Goal: Task Accomplishment & Management: Use online tool/utility

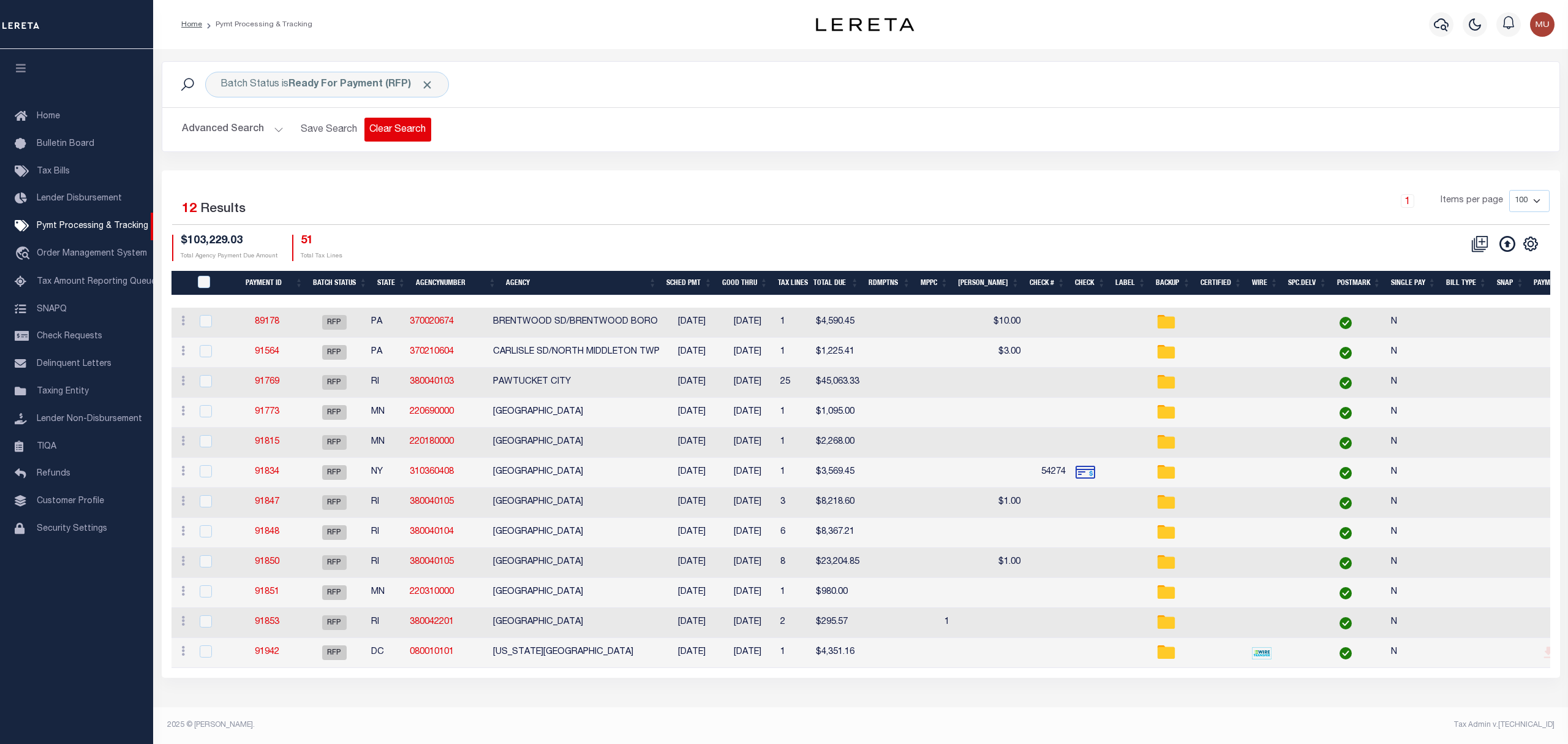
click at [393, 127] on button "Clear Search" at bounding box center [397, 129] width 67 height 24
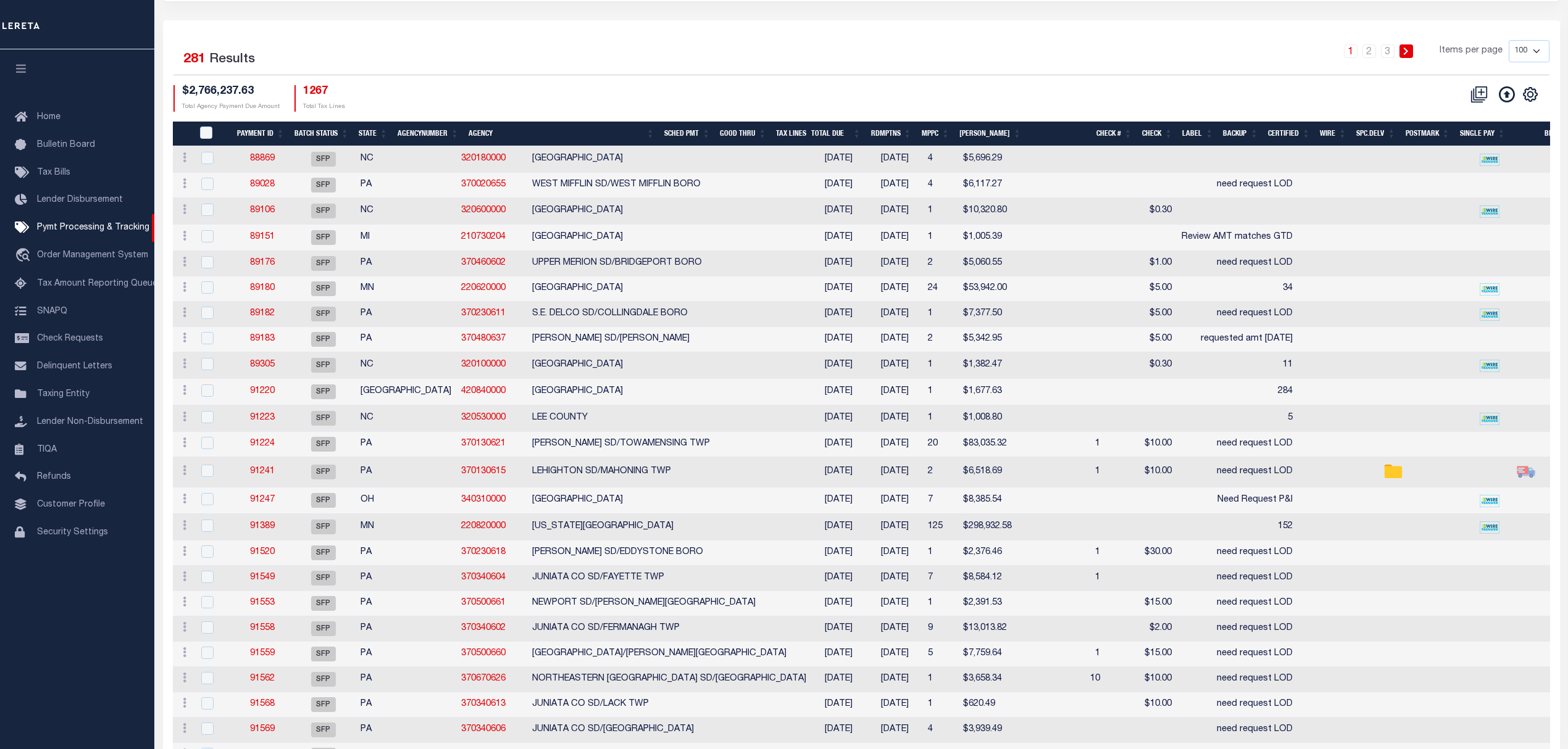
scroll to position [82, 0]
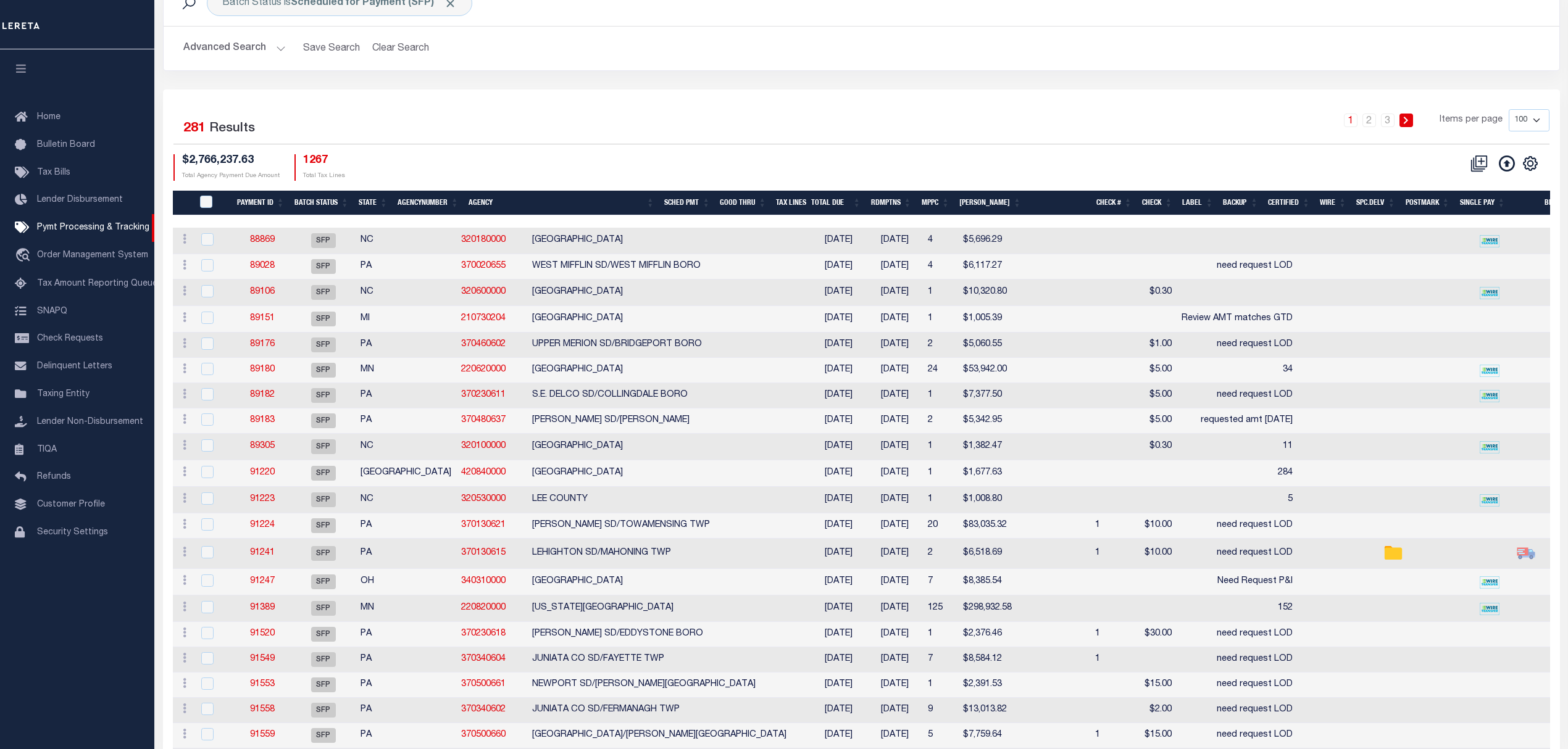
click at [757, 193] on th "Good Thru" at bounding box center [743, 203] width 56 height 25
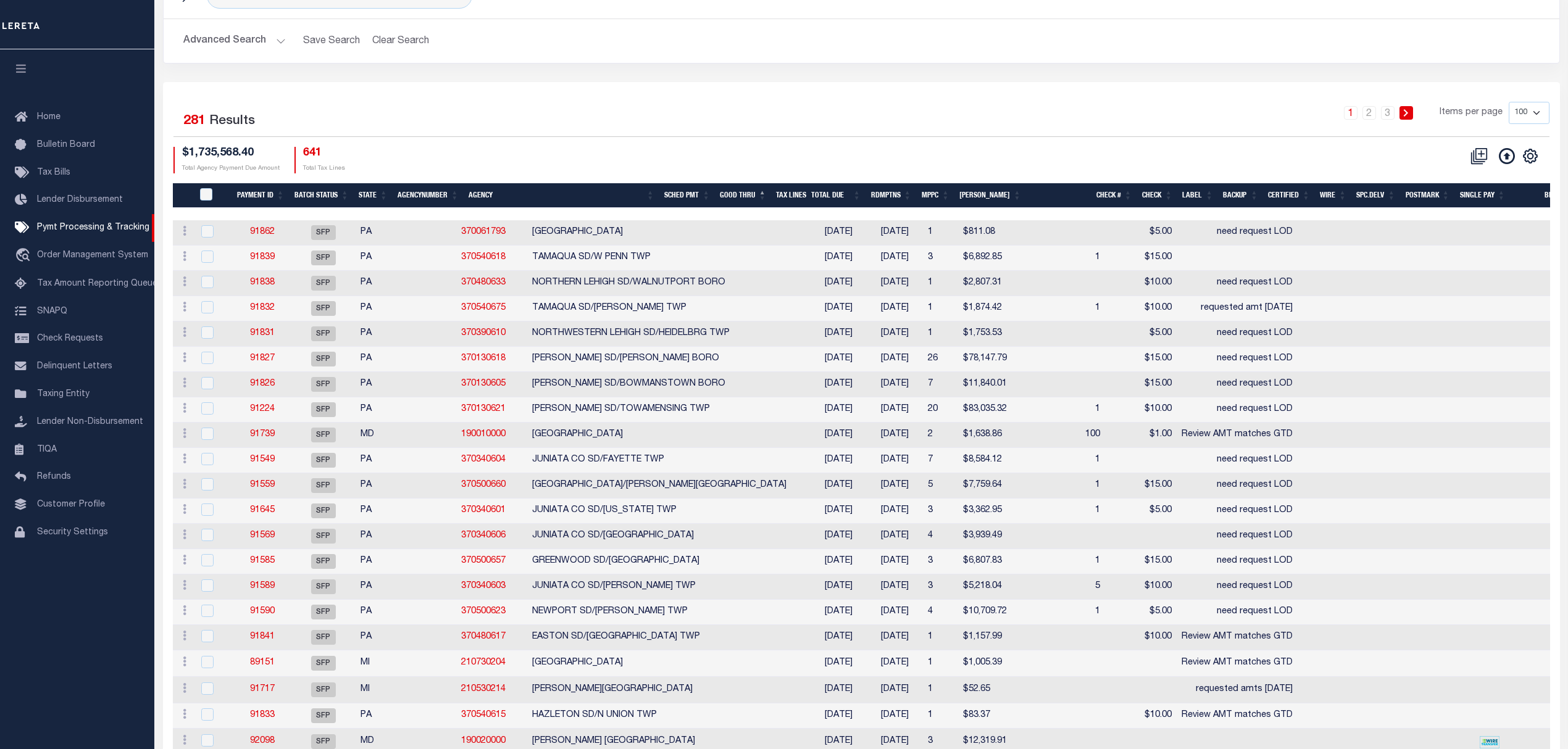
scroll to position [0, 0]
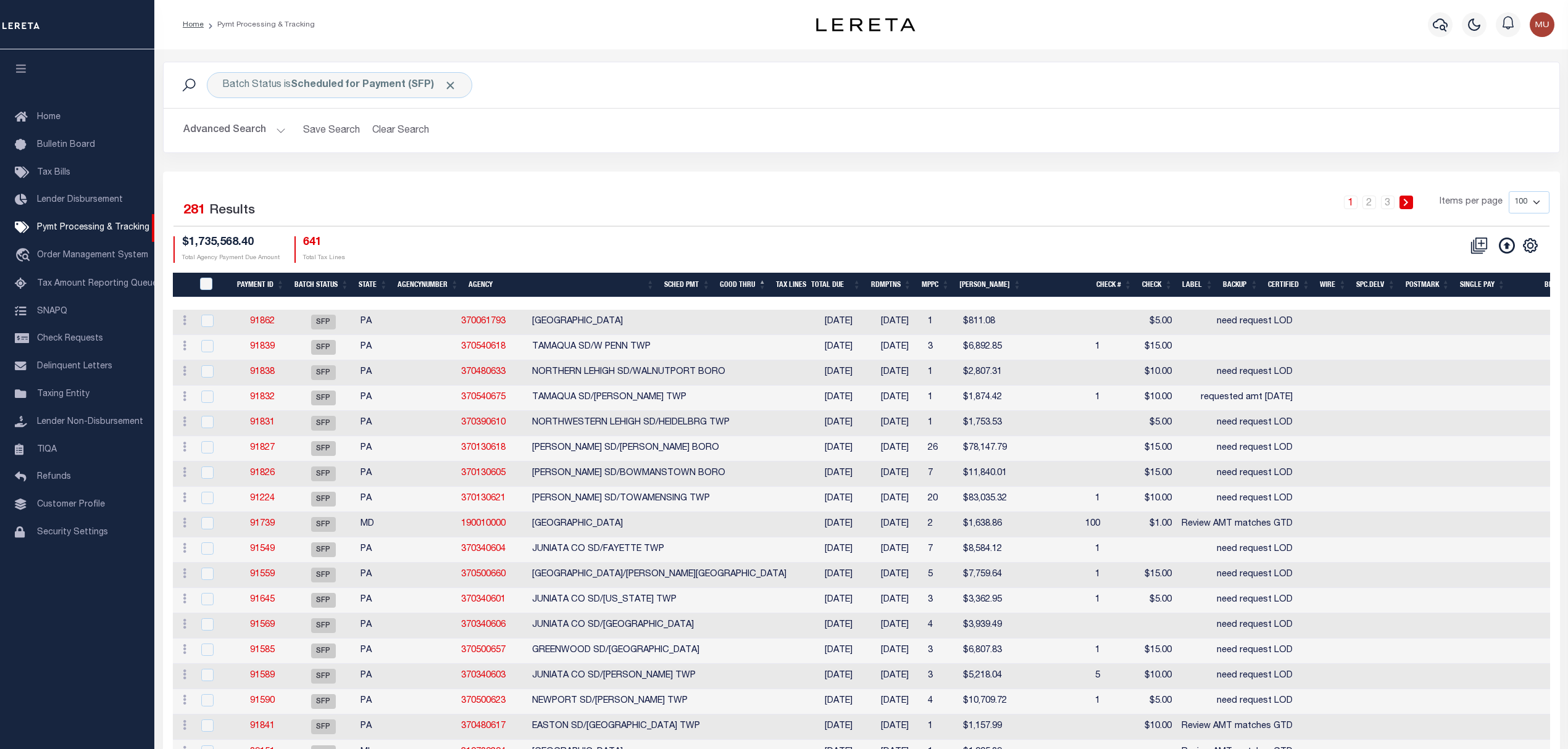
click at [1119, 153] on div "Advanced Search Save Search Clear Search Batch ID Equals Equals Is Not Equal To…" at bounding box center [861, 130] width 1396 height 44
click at [247, 124] on button "Advanced Search" at bounding box center [234, 130] width 102 height 24
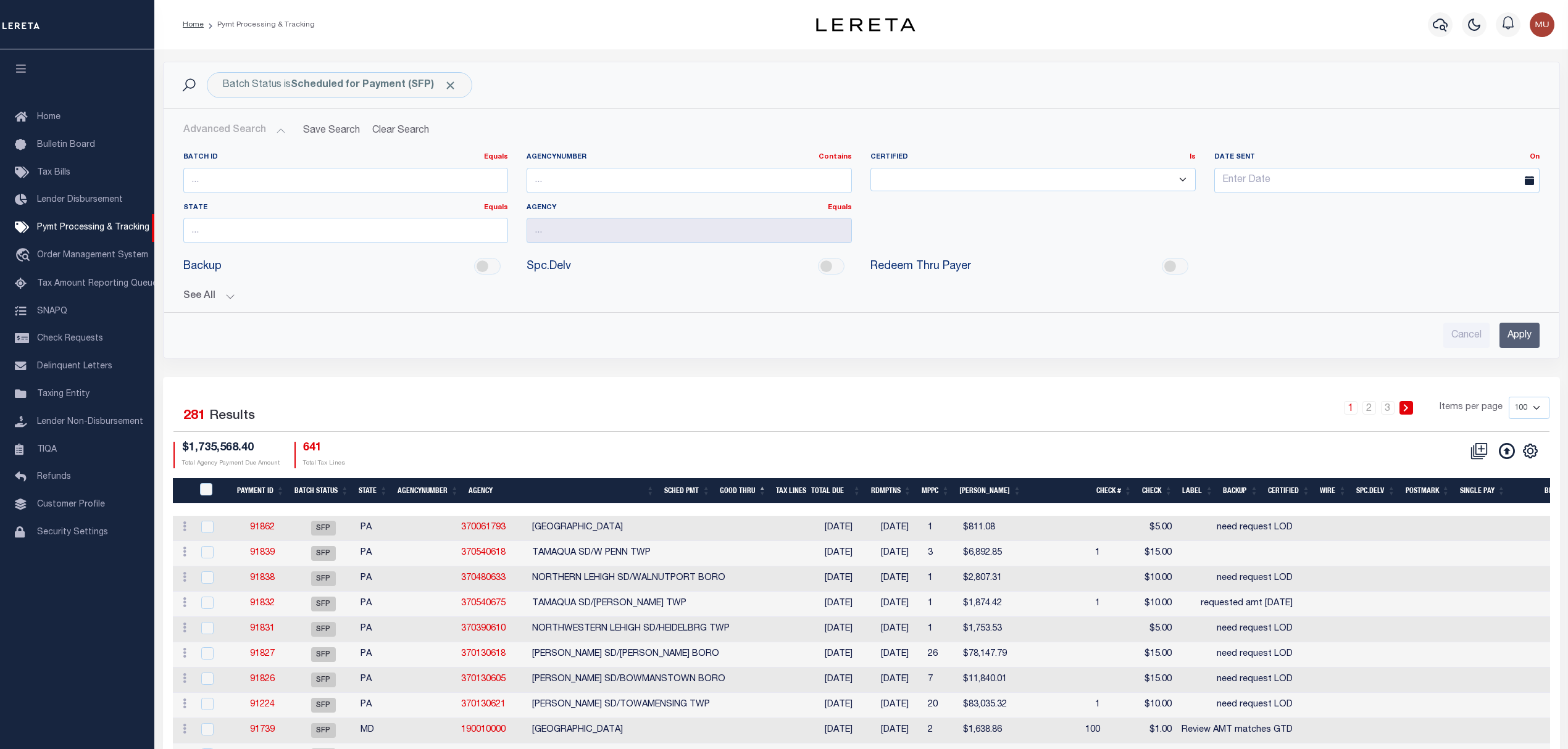
click at [195, 301] on button "See All" at bounding box center [861, 296] width 1356 height 12
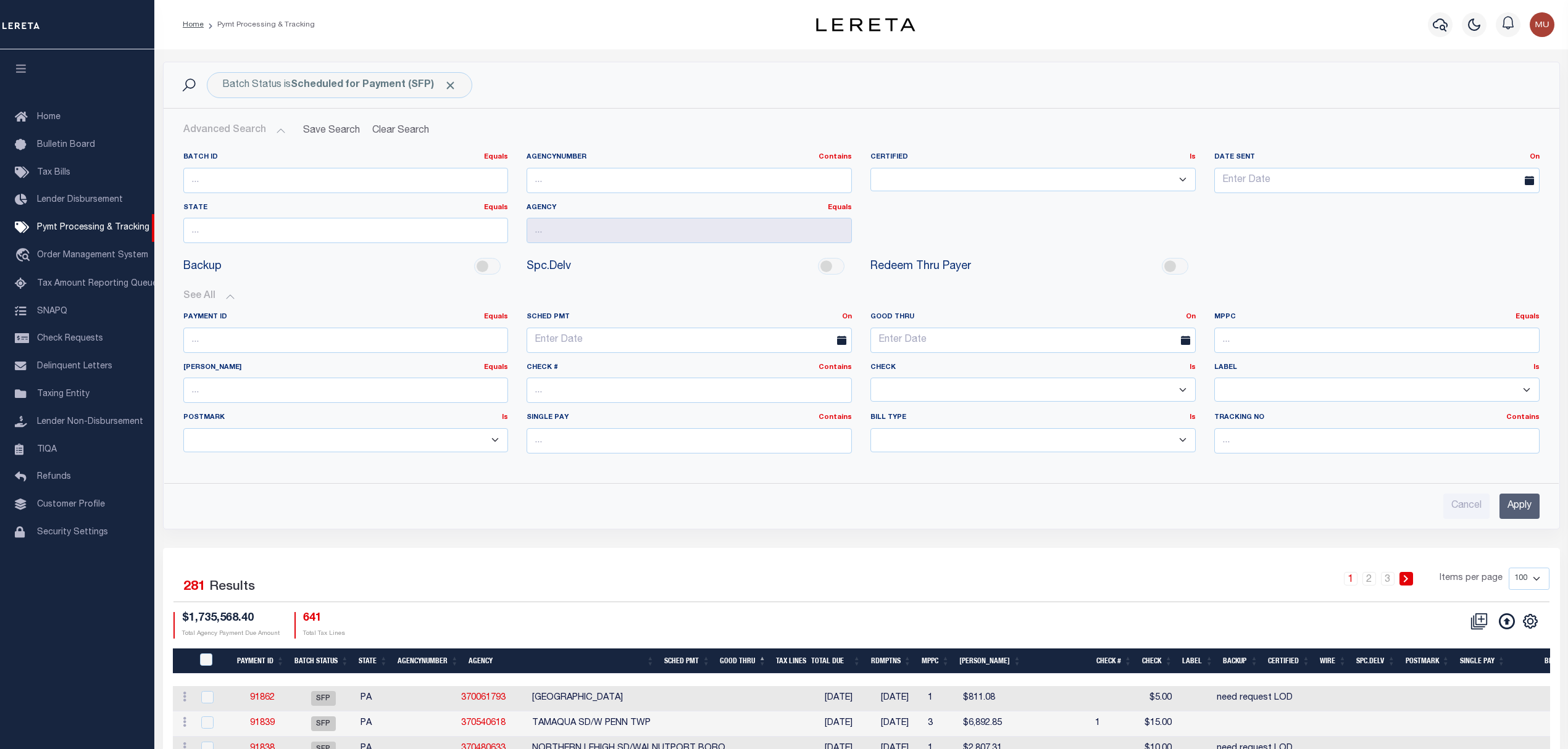
click at [1199, 313] on label "Good Thru On On After Before Between" at bounding box center [1033, 317] width 344 height 10
click at [1189, 317] on link "On" at bounding box center [1191, 317] width 10 height 7
click at [1136, 369] on link "Before" at bounding box center [1146, 367] width 98 height 18
click at [984, 457] on span "16" at bounding box center [992, 459] width 24 height 24
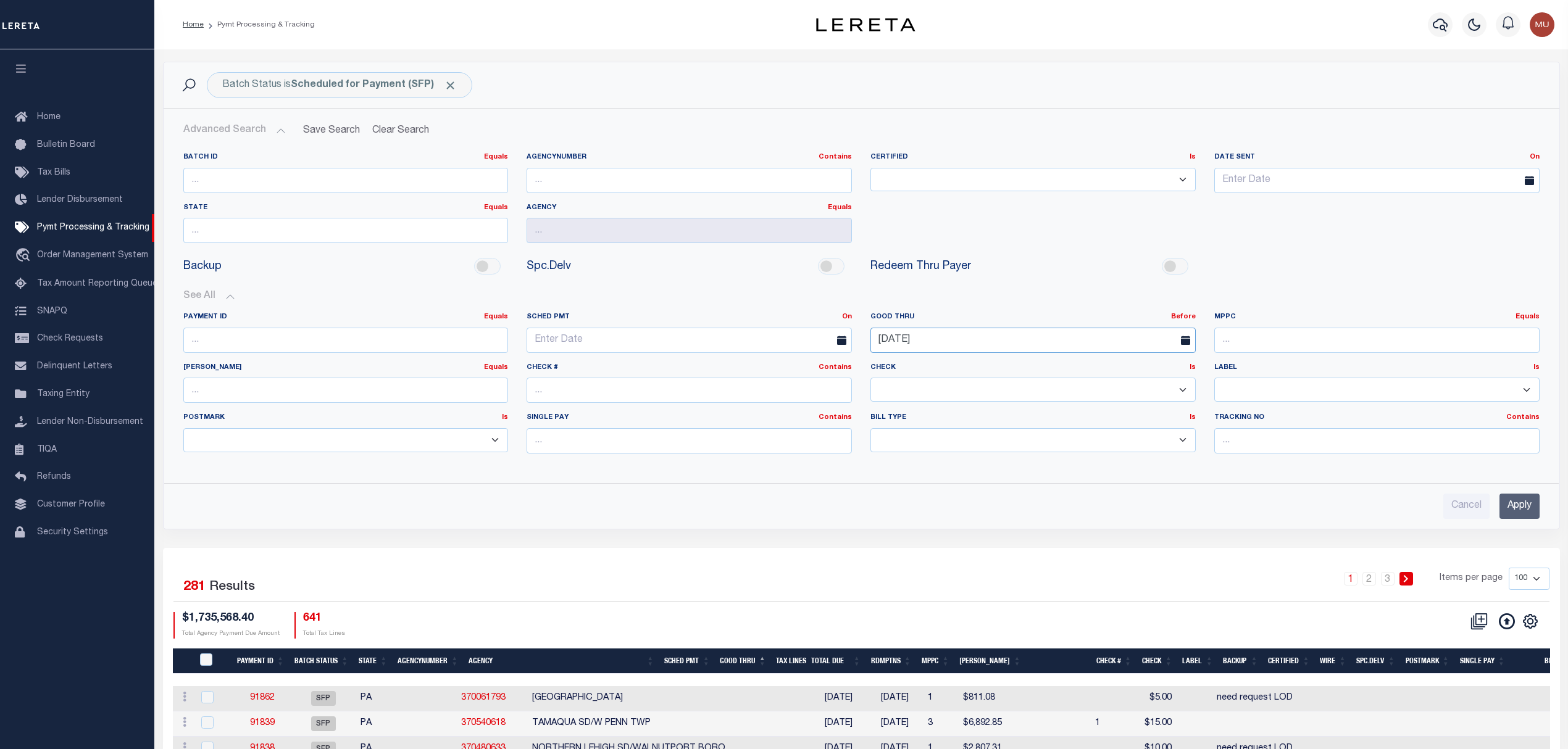
click at [1022, 344] on input "[DATE]" at bounding box center [1032, 340] width 325 height 25
click at [965, 457] on span "15" at bounding box center [965, 459] width 24 height 24
type input "[DATE]"
click at [1522, 514] on input "Apply" at bounding box center [1519, 505] width 40 height 25
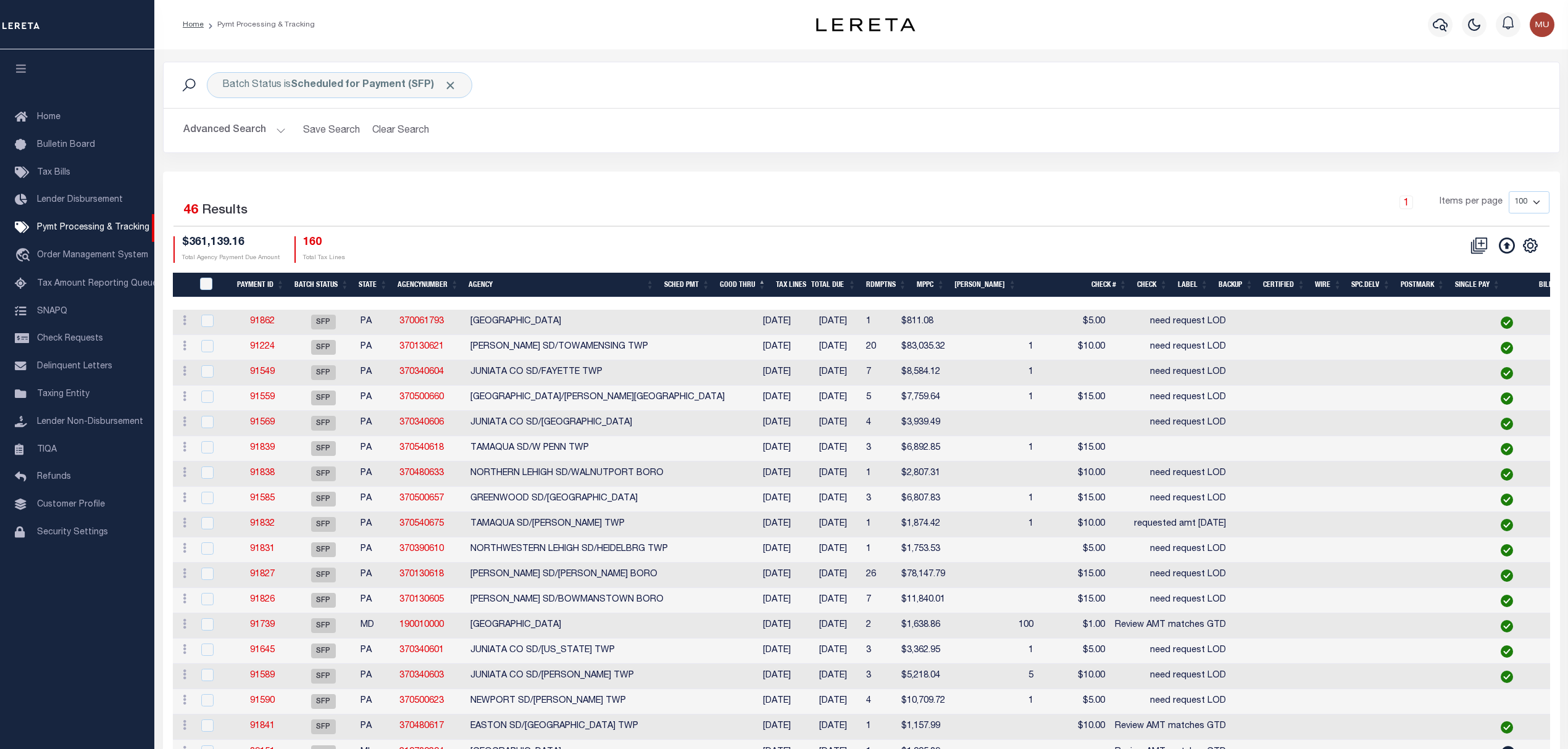
click at [1110, 453] on td at bounding box center [1170, 448] width 121 height 25
checkbox input "true"
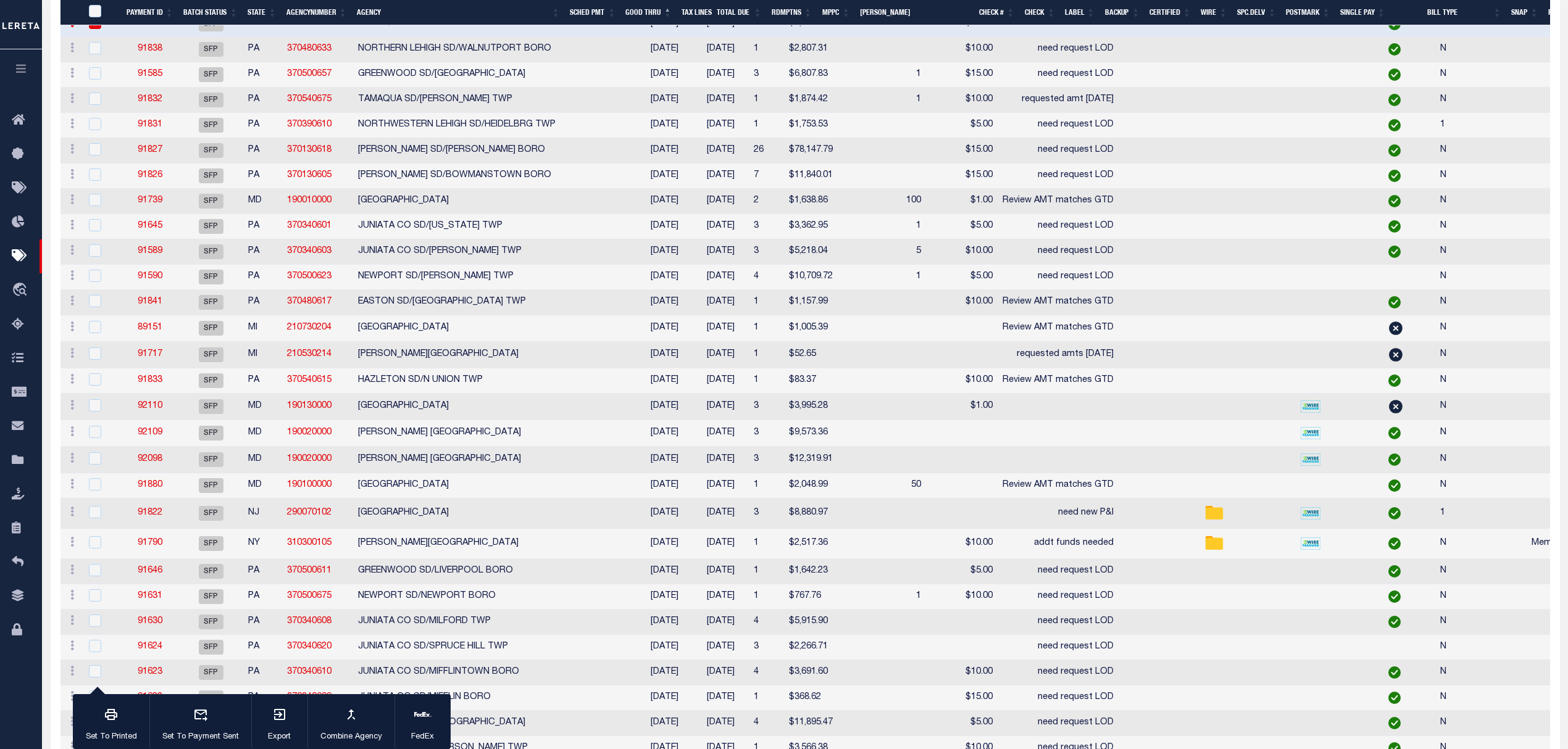
scroll to position [411, 0]
click at [997, 408] on td at bounding box center [1058, 406] width 121 height 26
checkbox input "true"
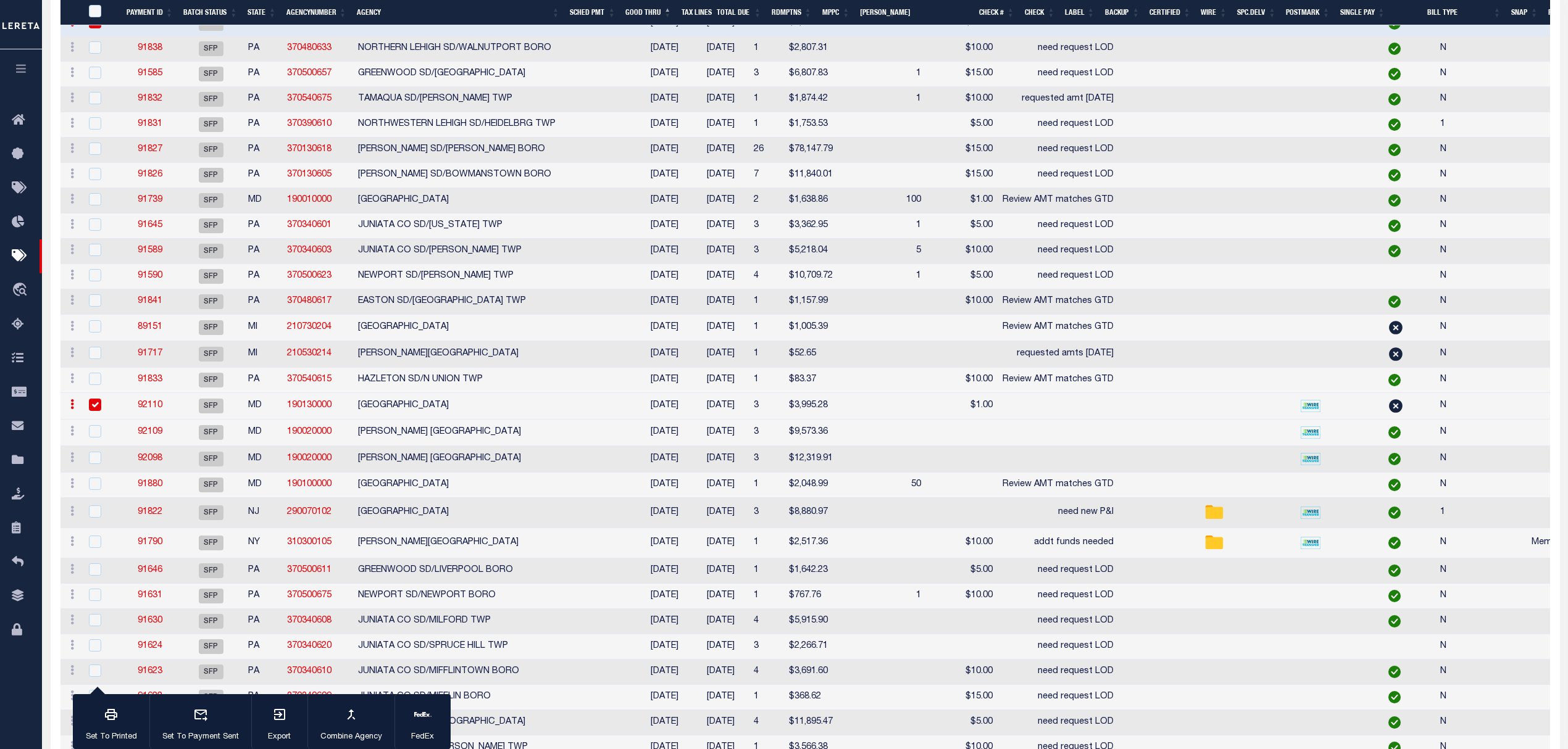
click at [997, 446] on td at bounding box center [1058, 432] width 121 height 26
checkbox input "true"
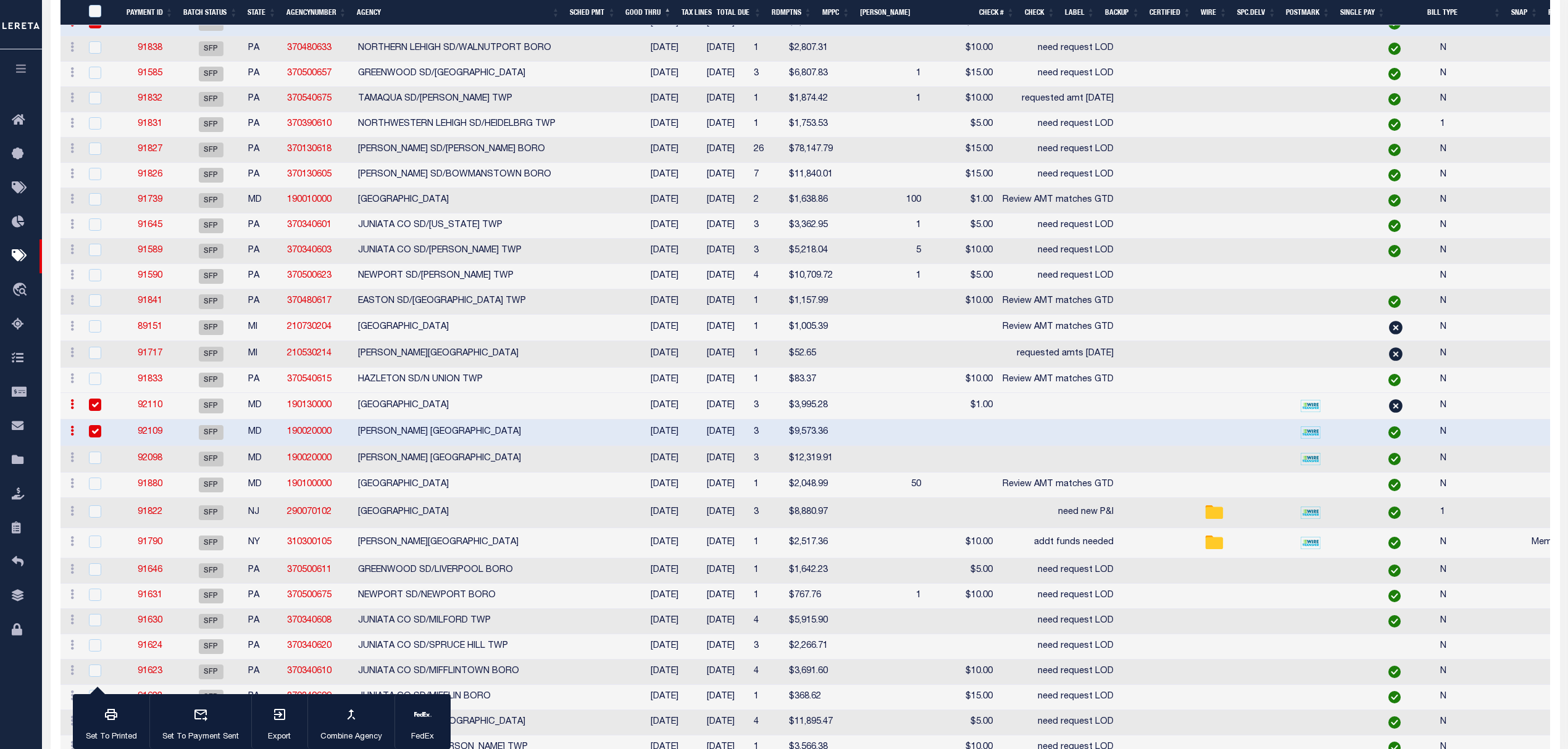
click at [997, 469] on td at bounding box center [1058, 459] width 121 height 26
checkbox input "true"
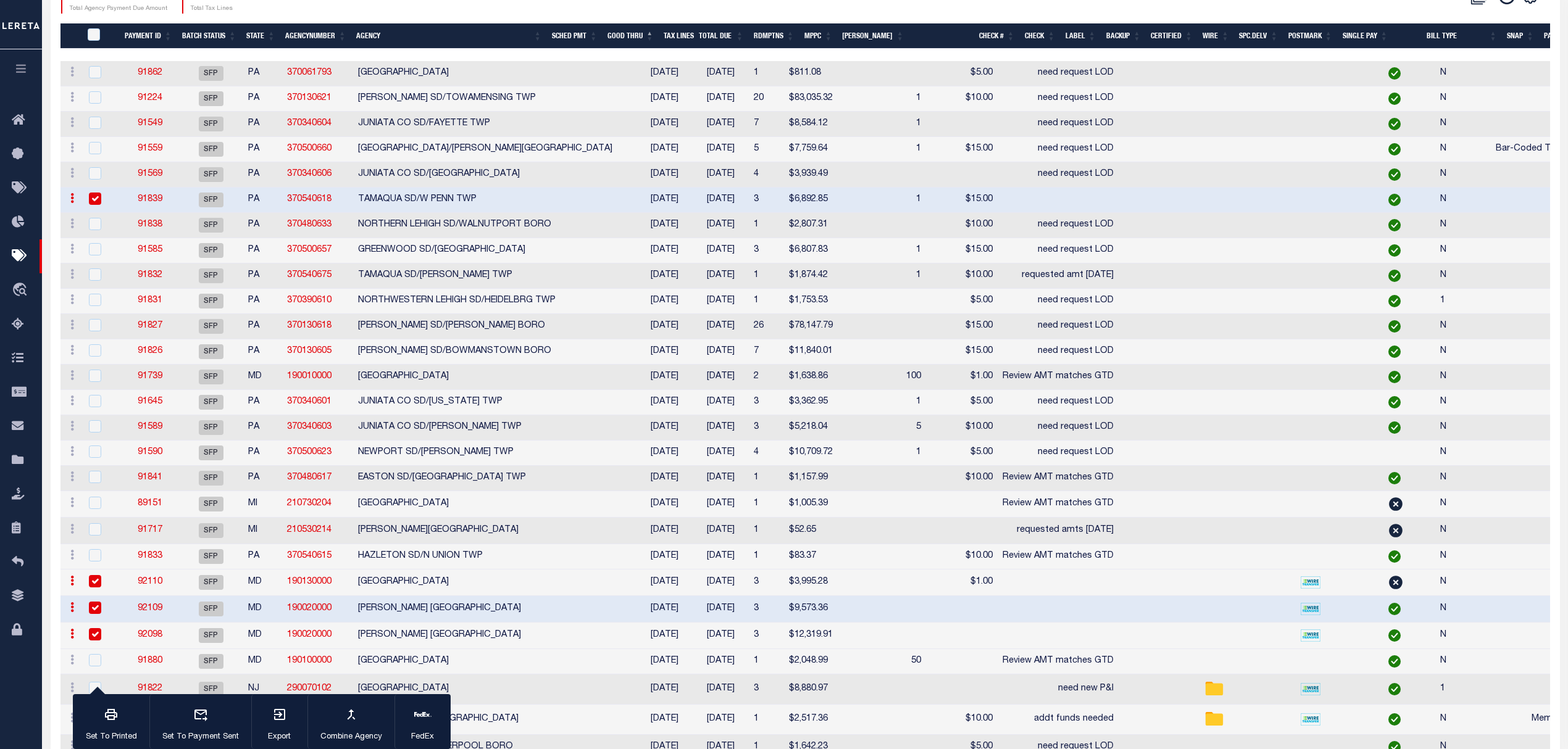
scroll to position [0, 0]
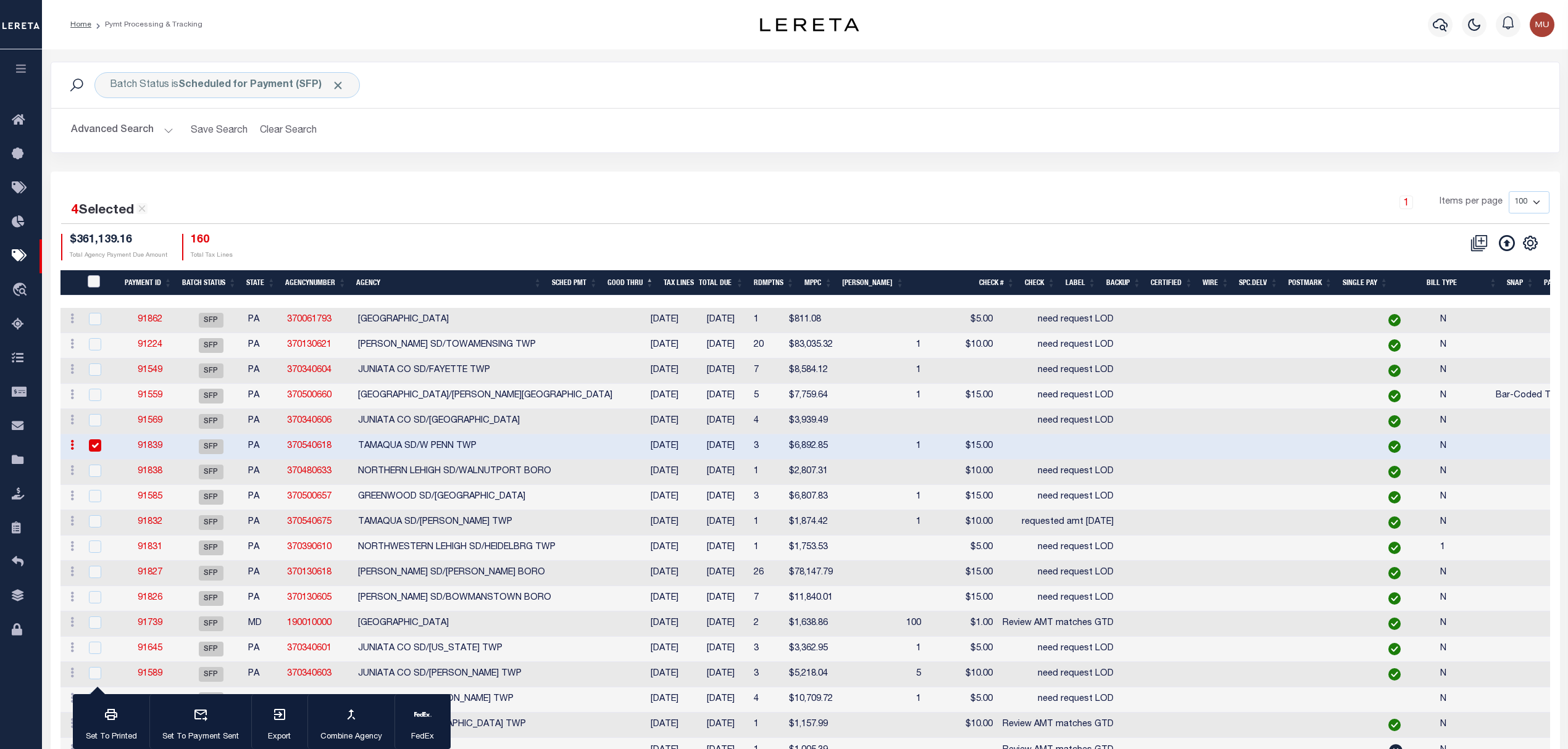
click at [92, 287] on input "PayeePmtBatchStatus" at bounding box center [94, 282] width 12 height 12
checkbox input "true"
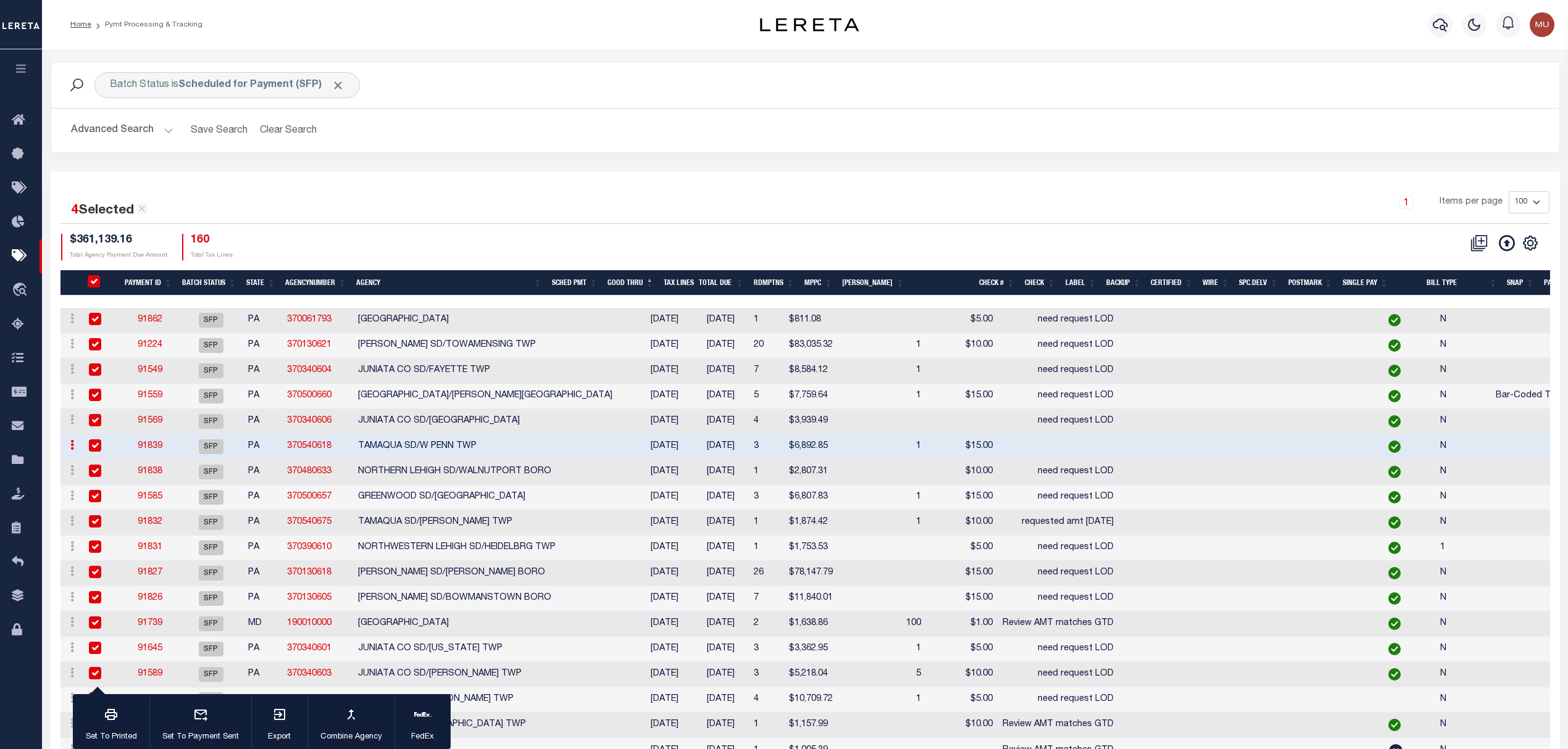
checkbox input "true"
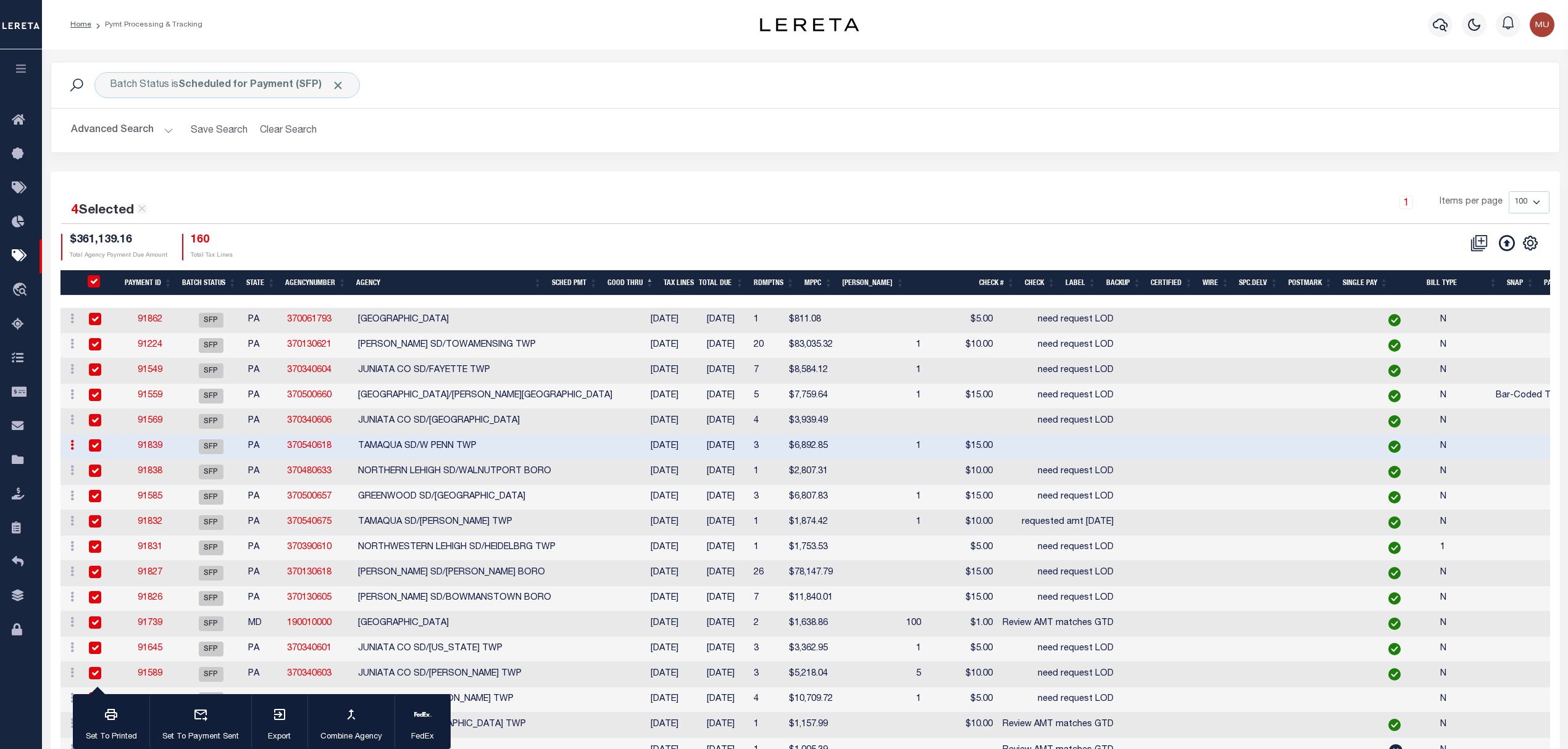
checkbox input "true"
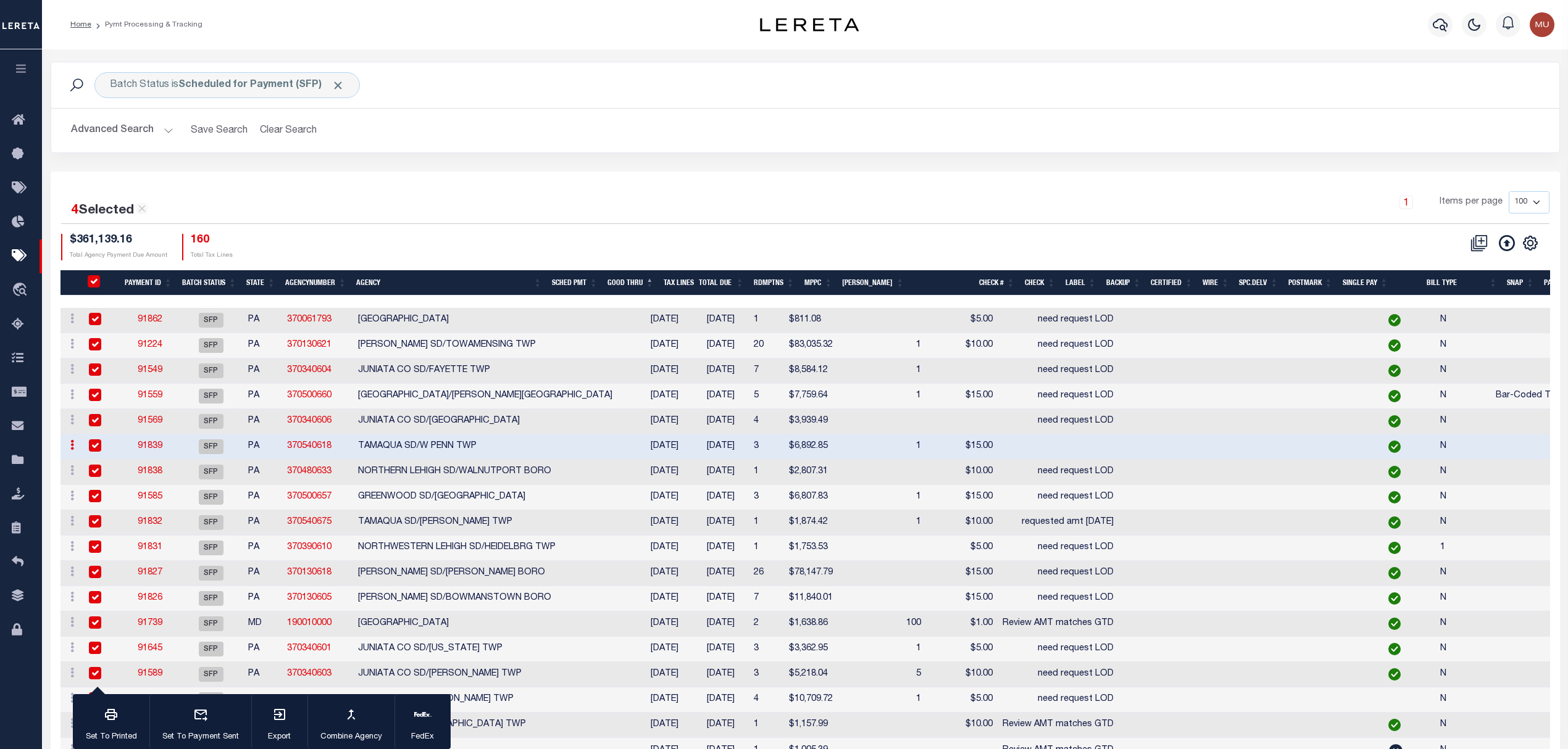
checkbox input "true"
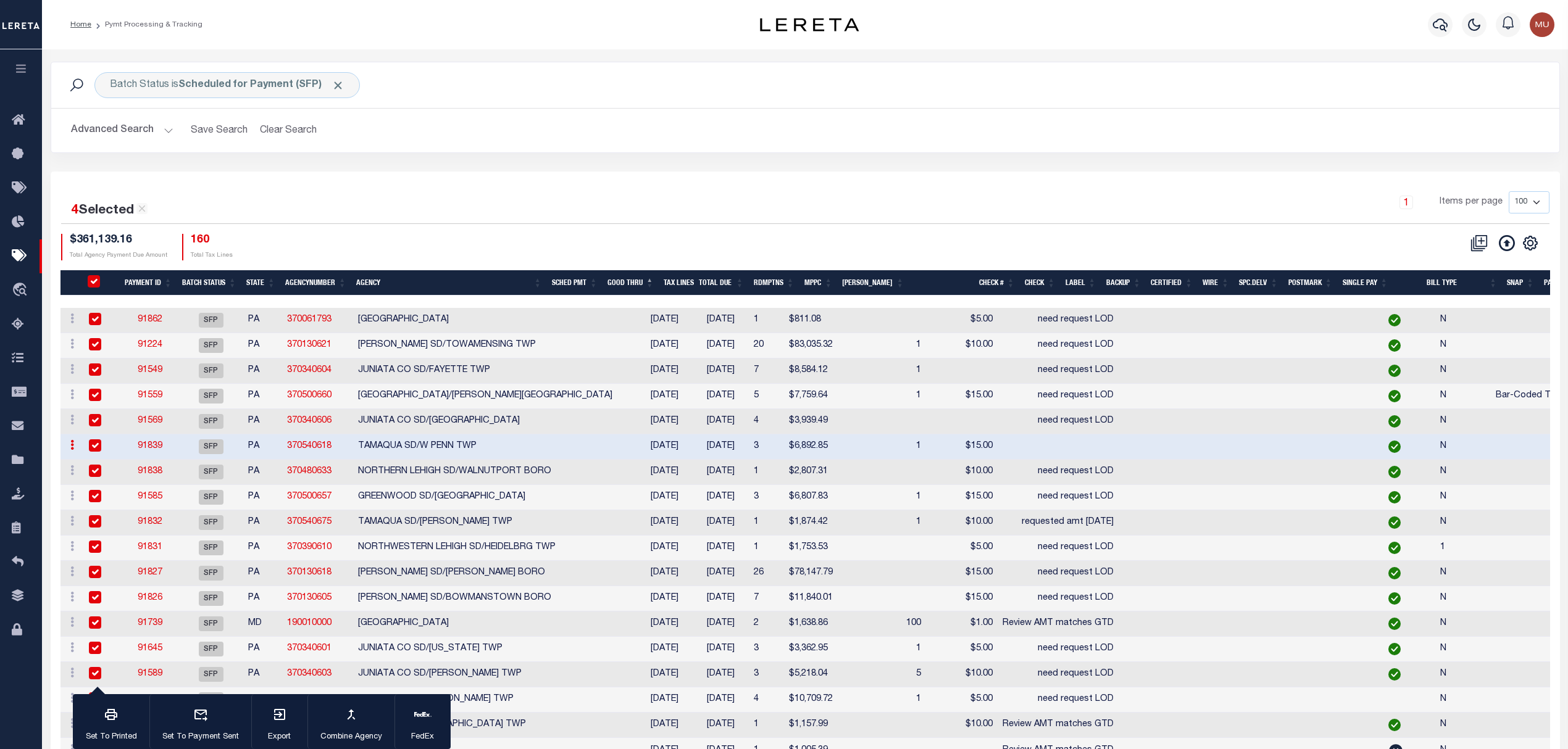
checkbox input "true"
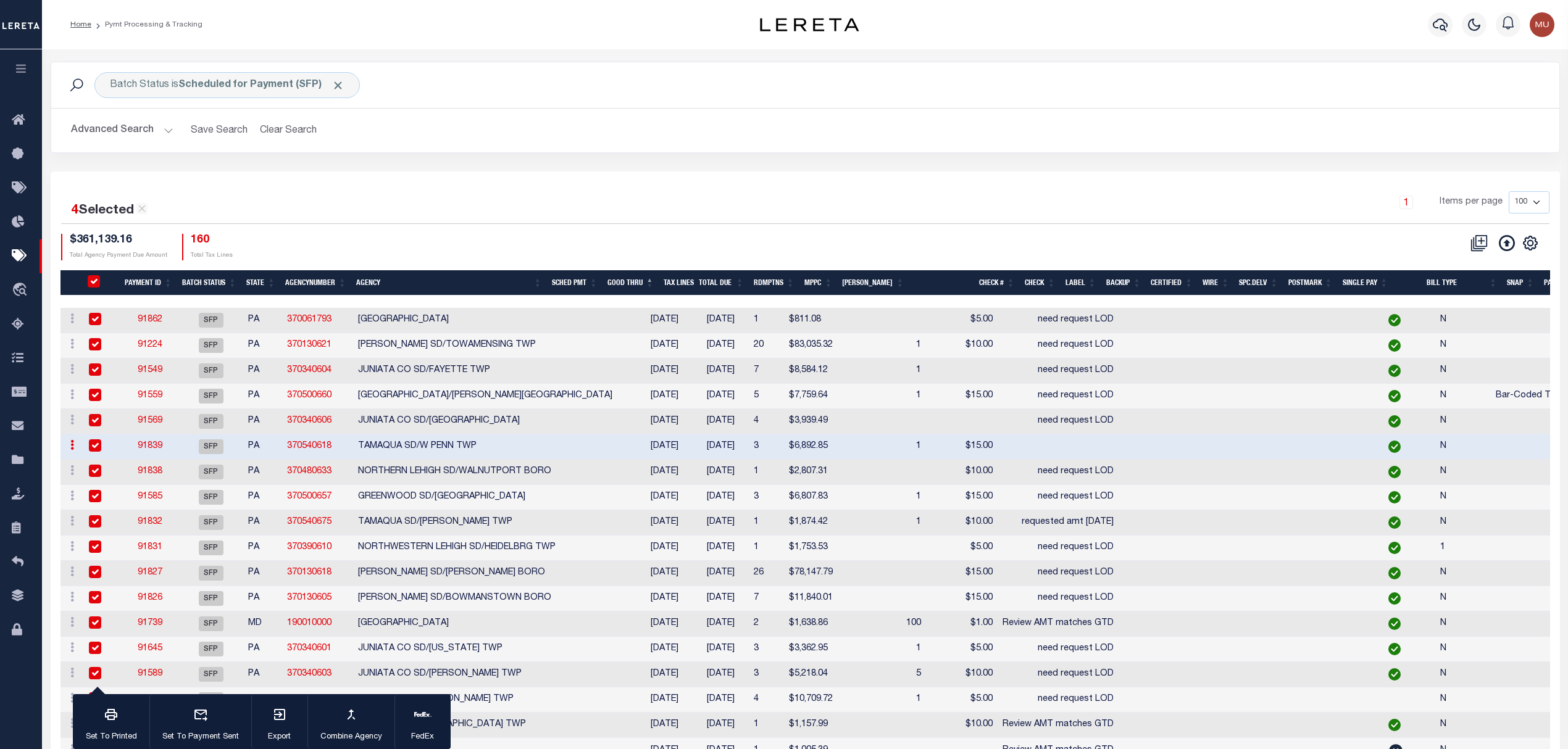
checkbox input "true"
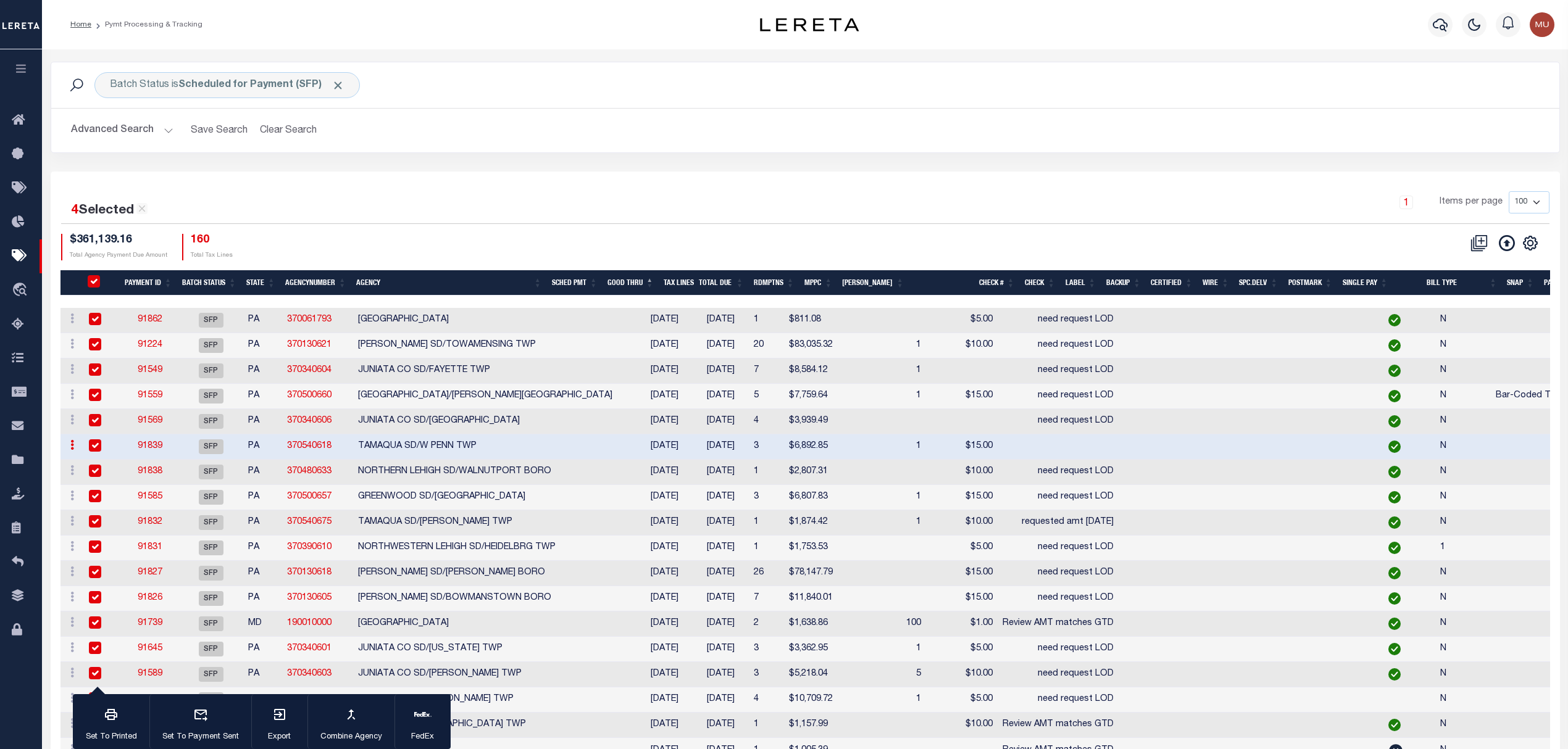
checkbox input "true"
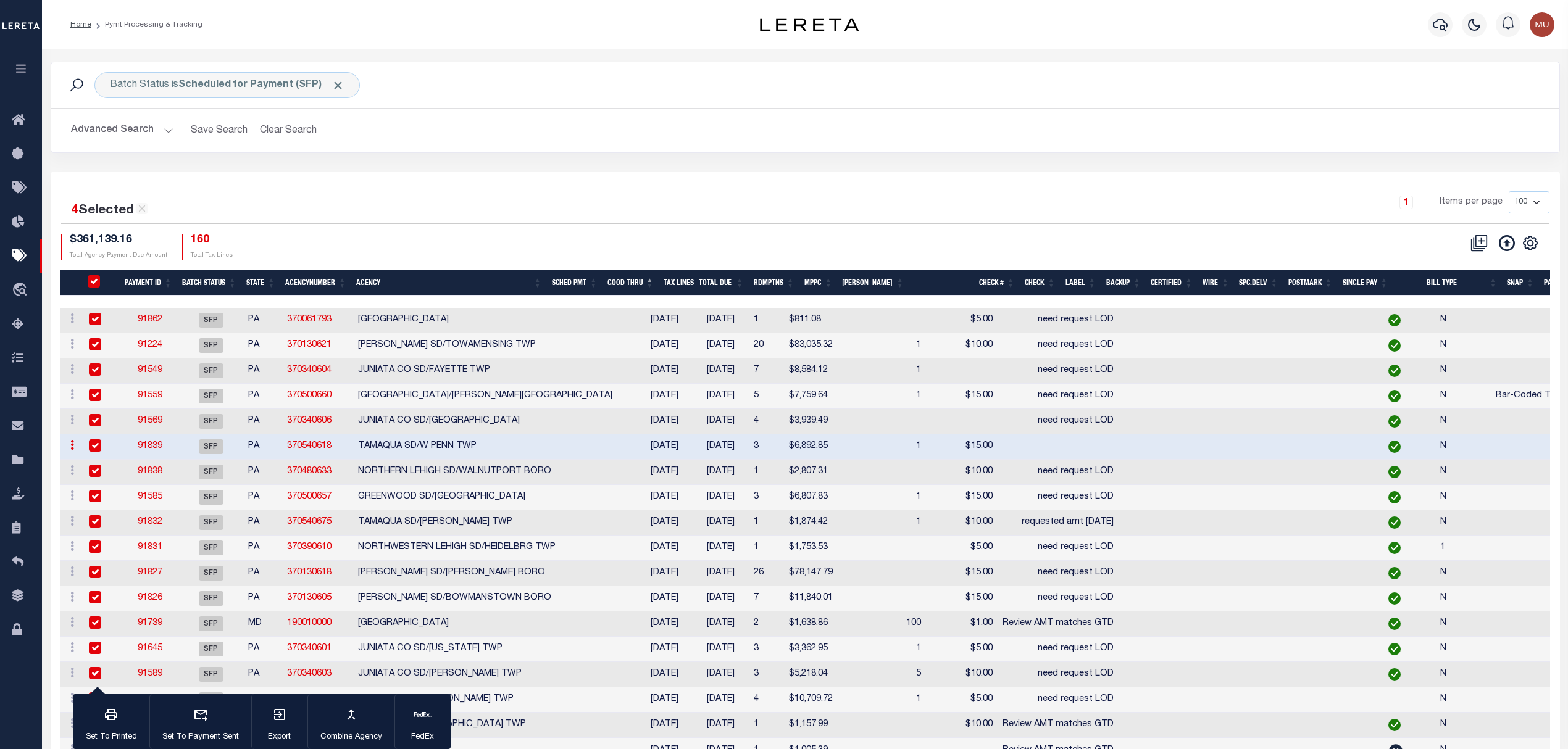
checkbox input "true"
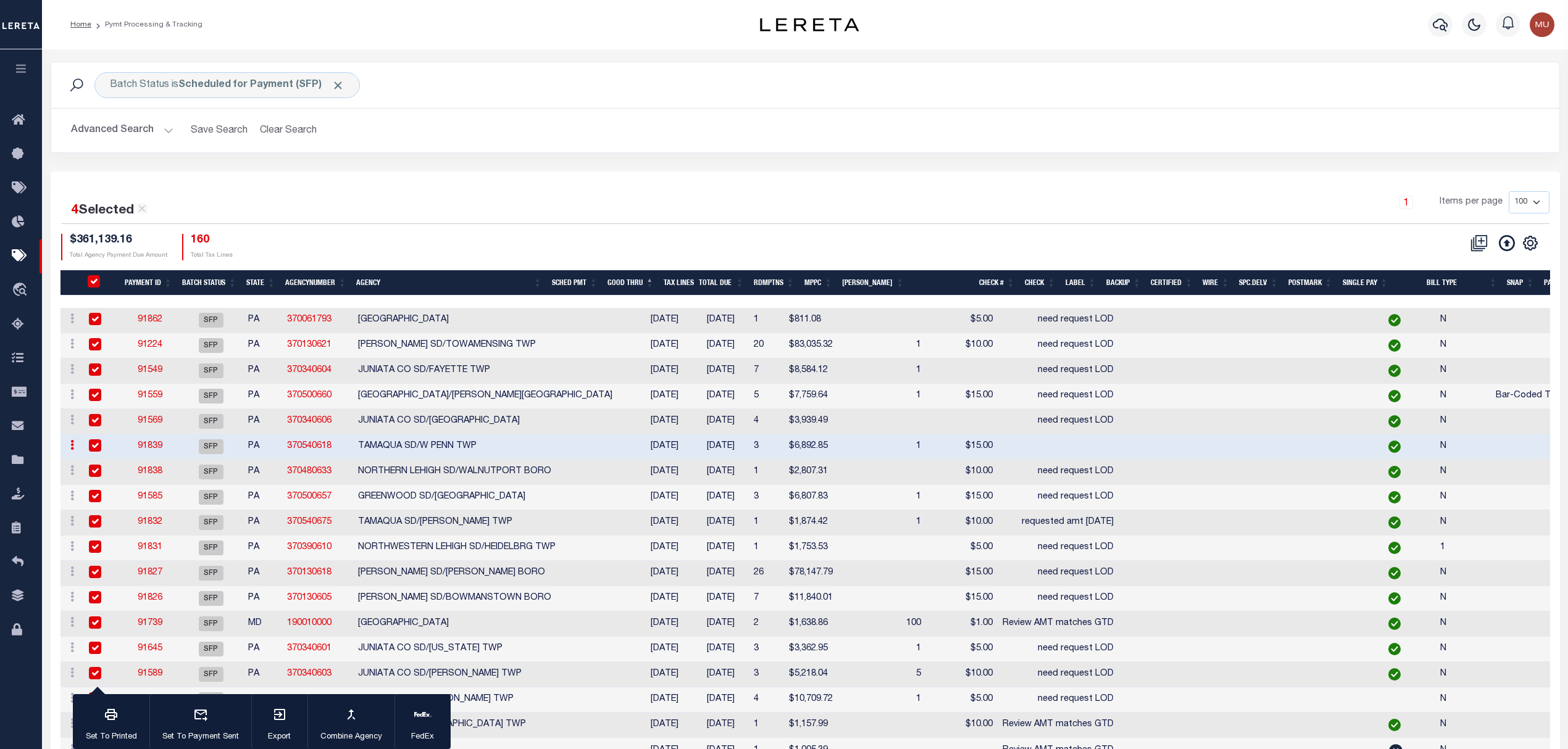
checkbox input "true"
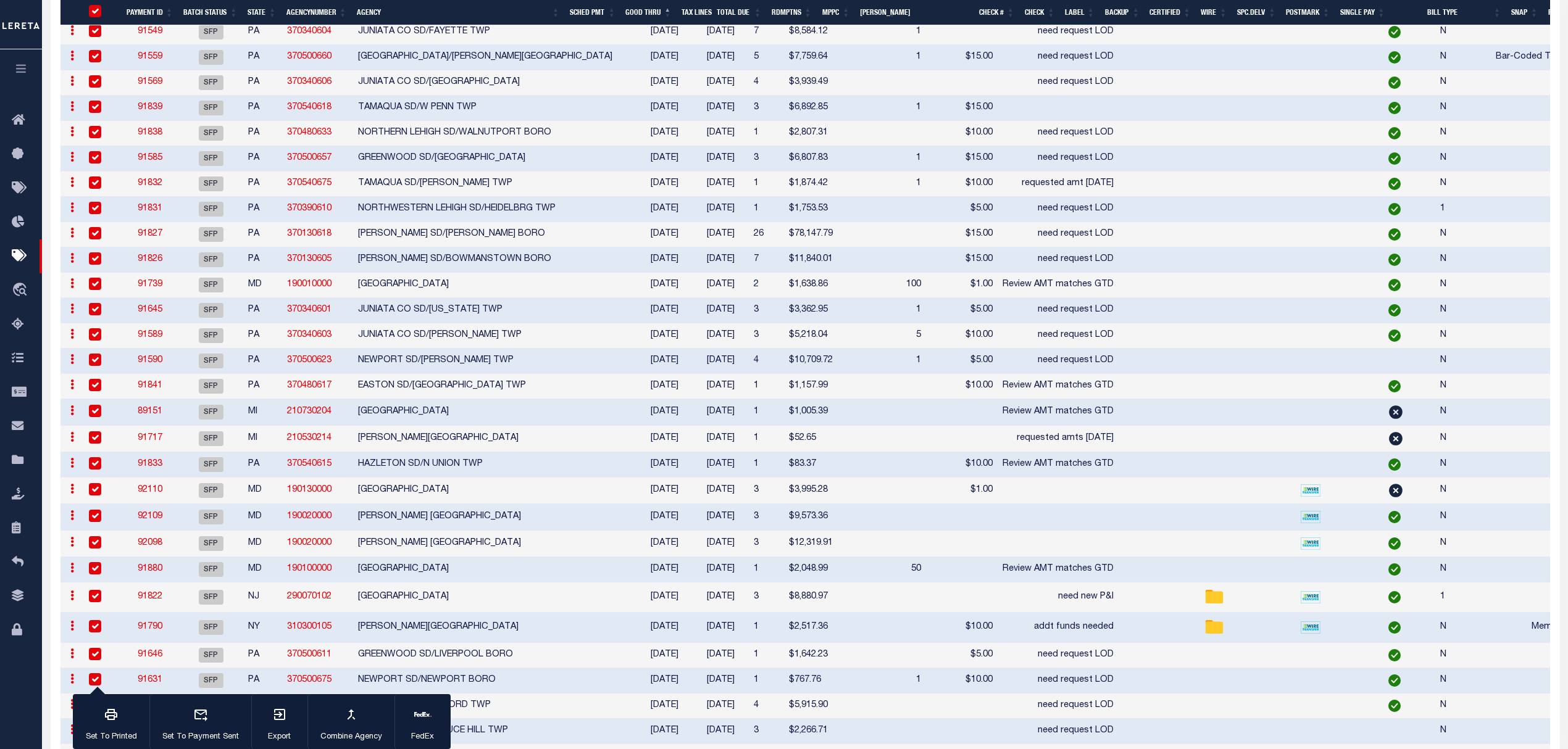
scroll to position [411, 0]
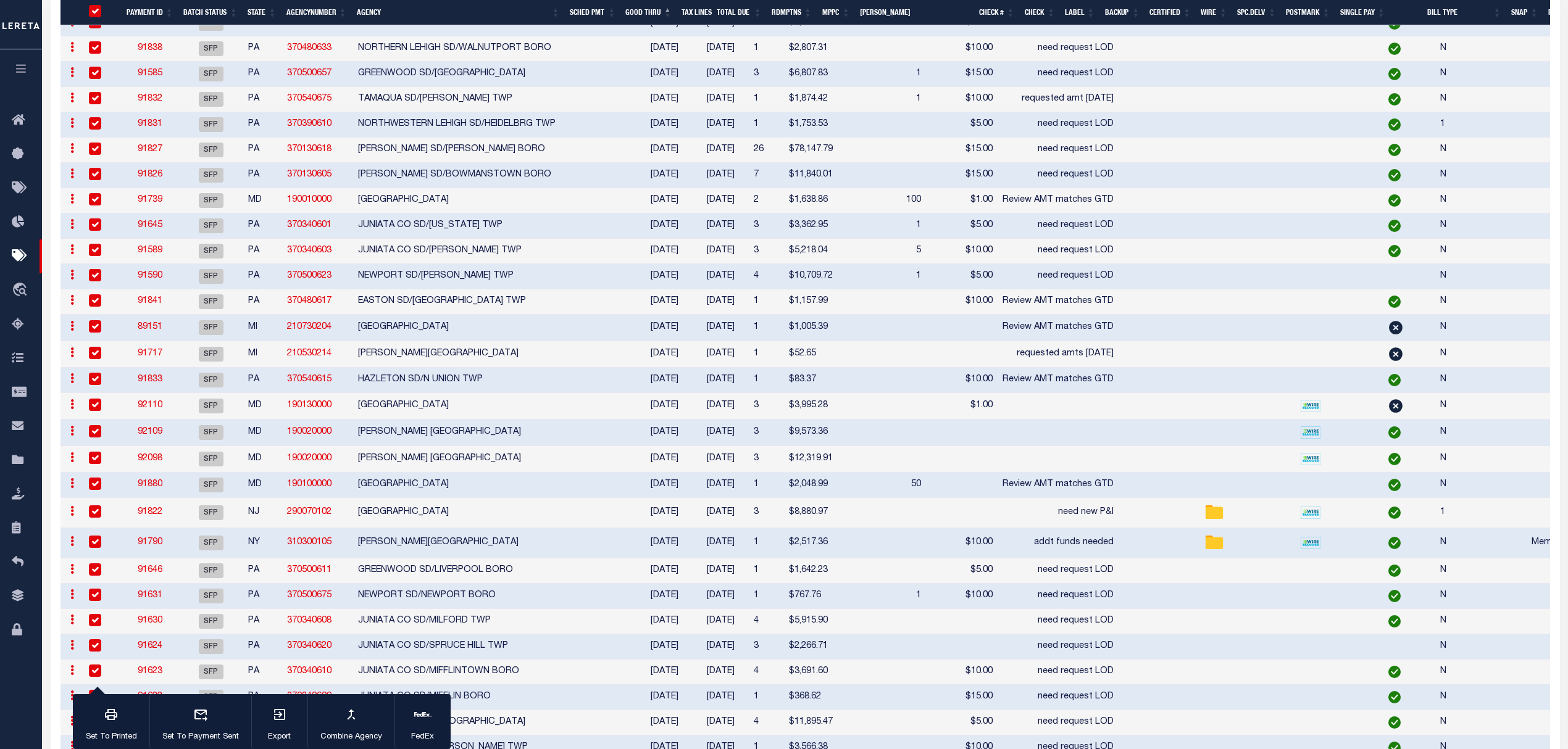
click at [997, 410] on td at bounding box center [1058, 406] width 121 height 26
checkbox input "false"
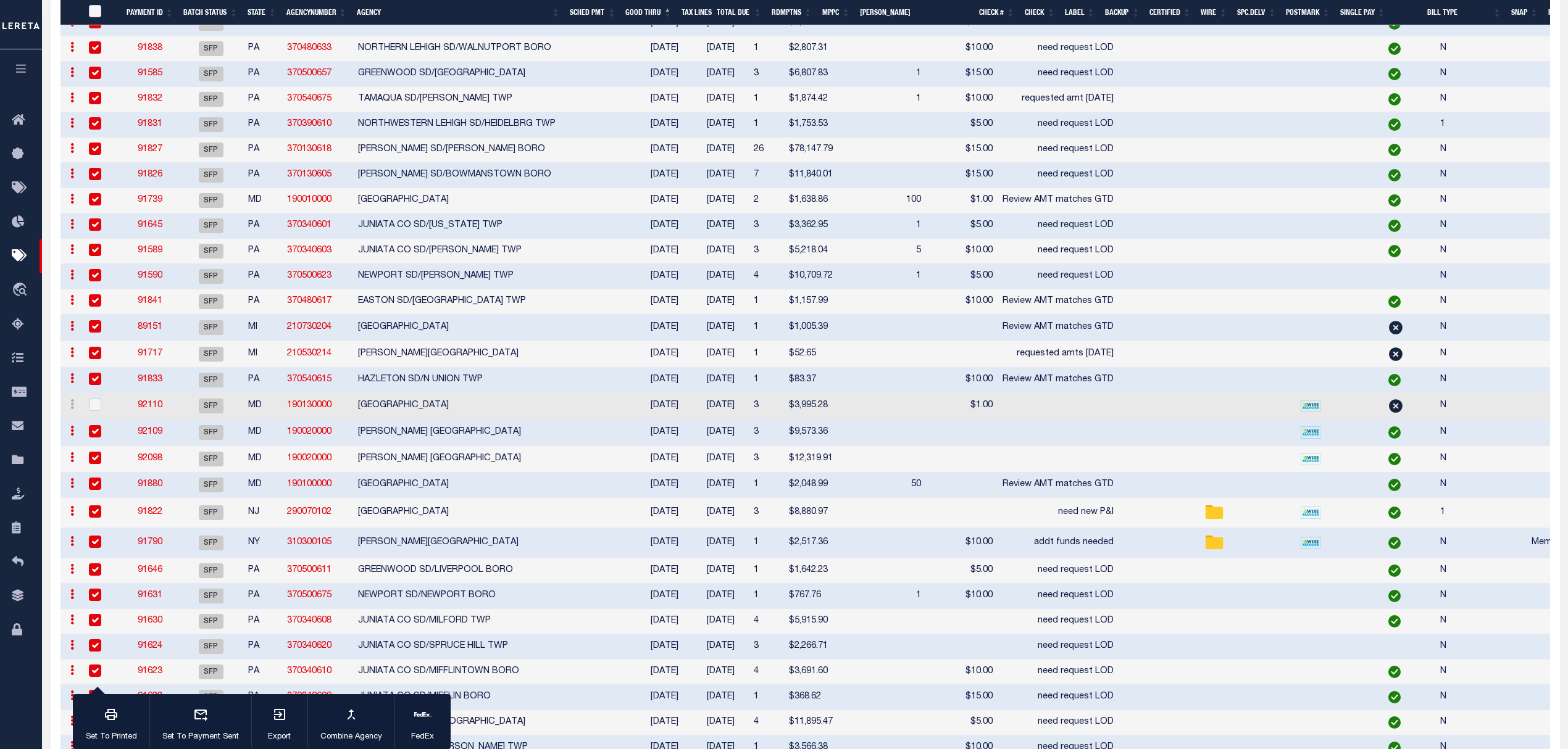
click at [997, 446] on td at bounding box center [1058, 432] width 121 height 26
checkbox input "false"
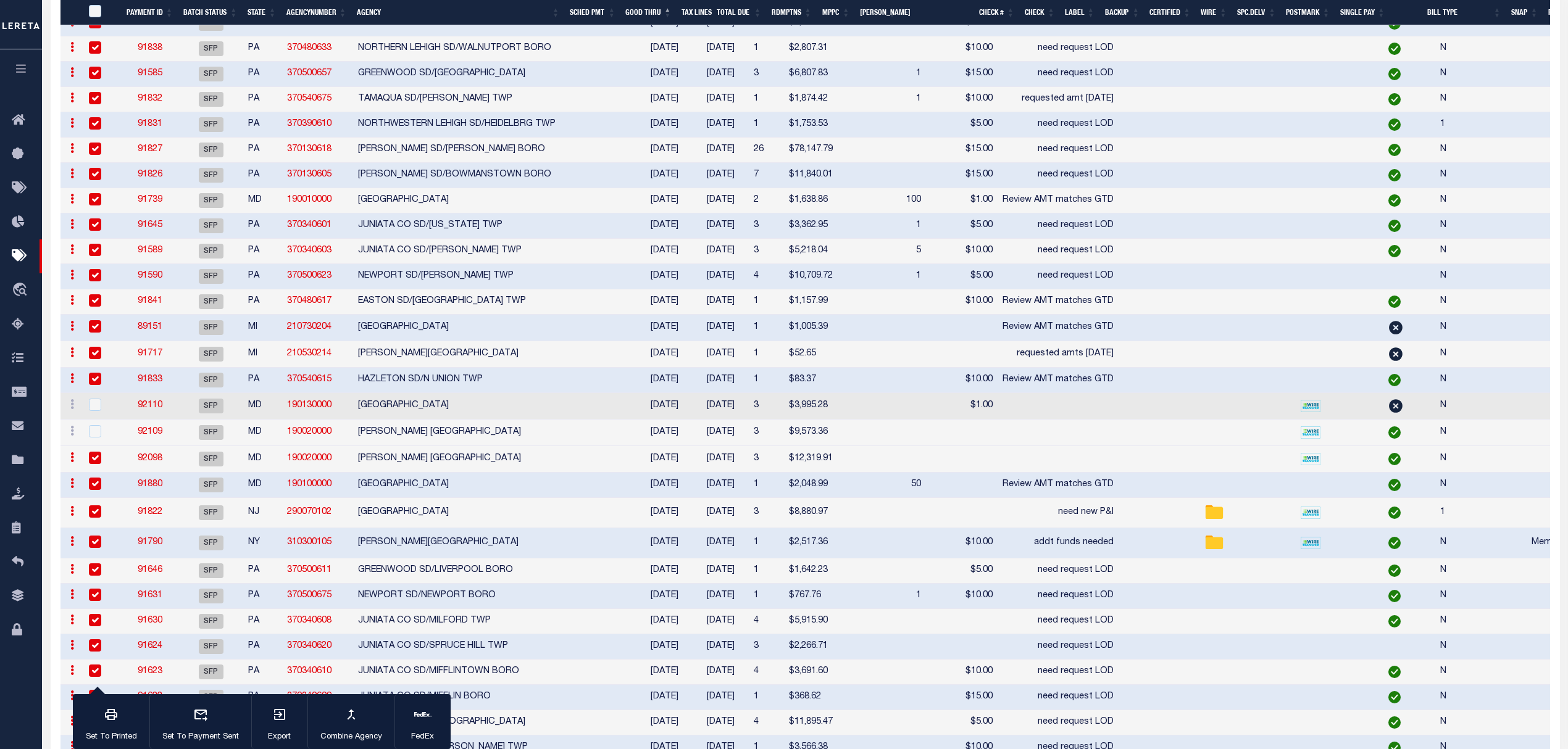
click at [997, 472] on td at bounding box center [1058, 459] width 121 height 26
checkbox input "false"
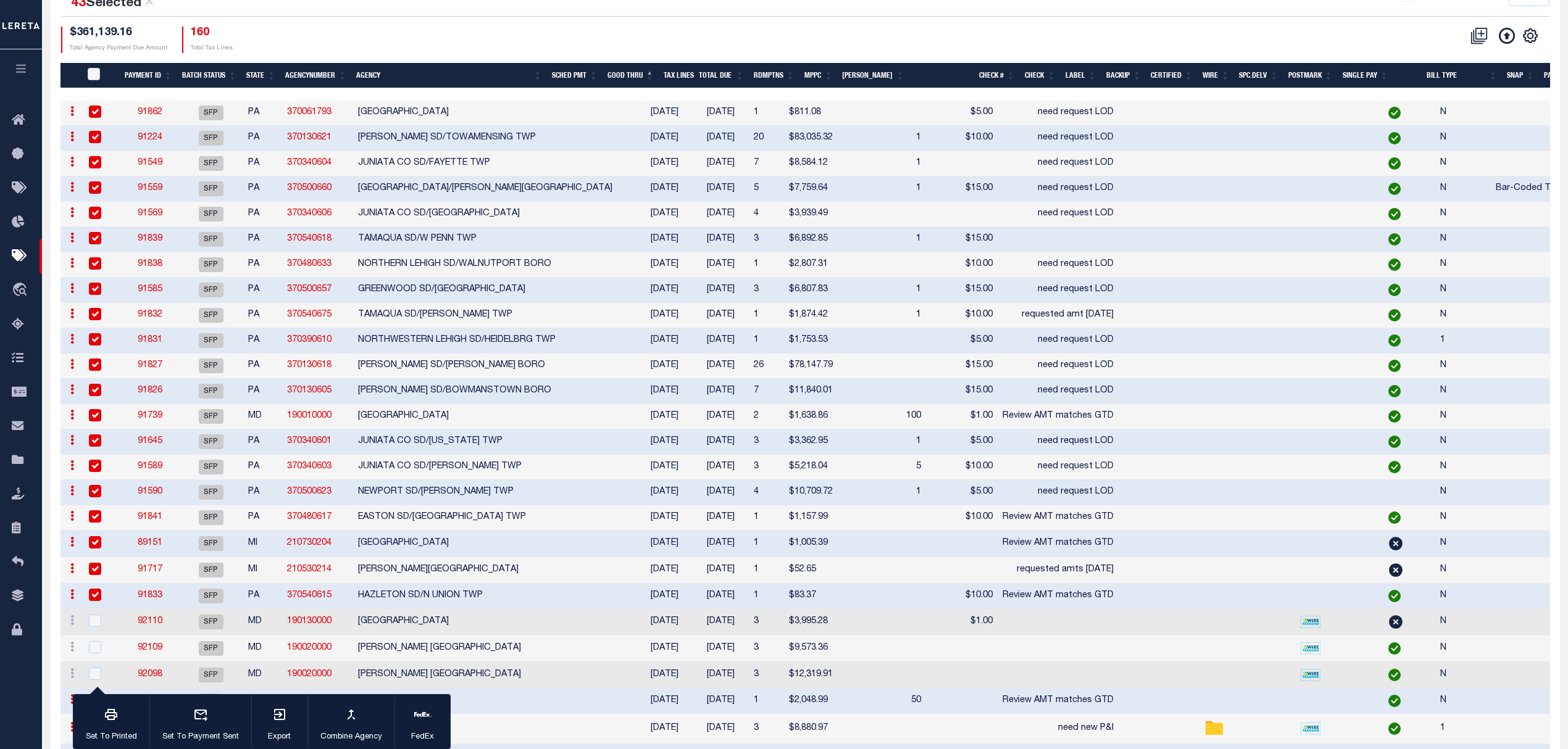
scroll to position [82, 0]
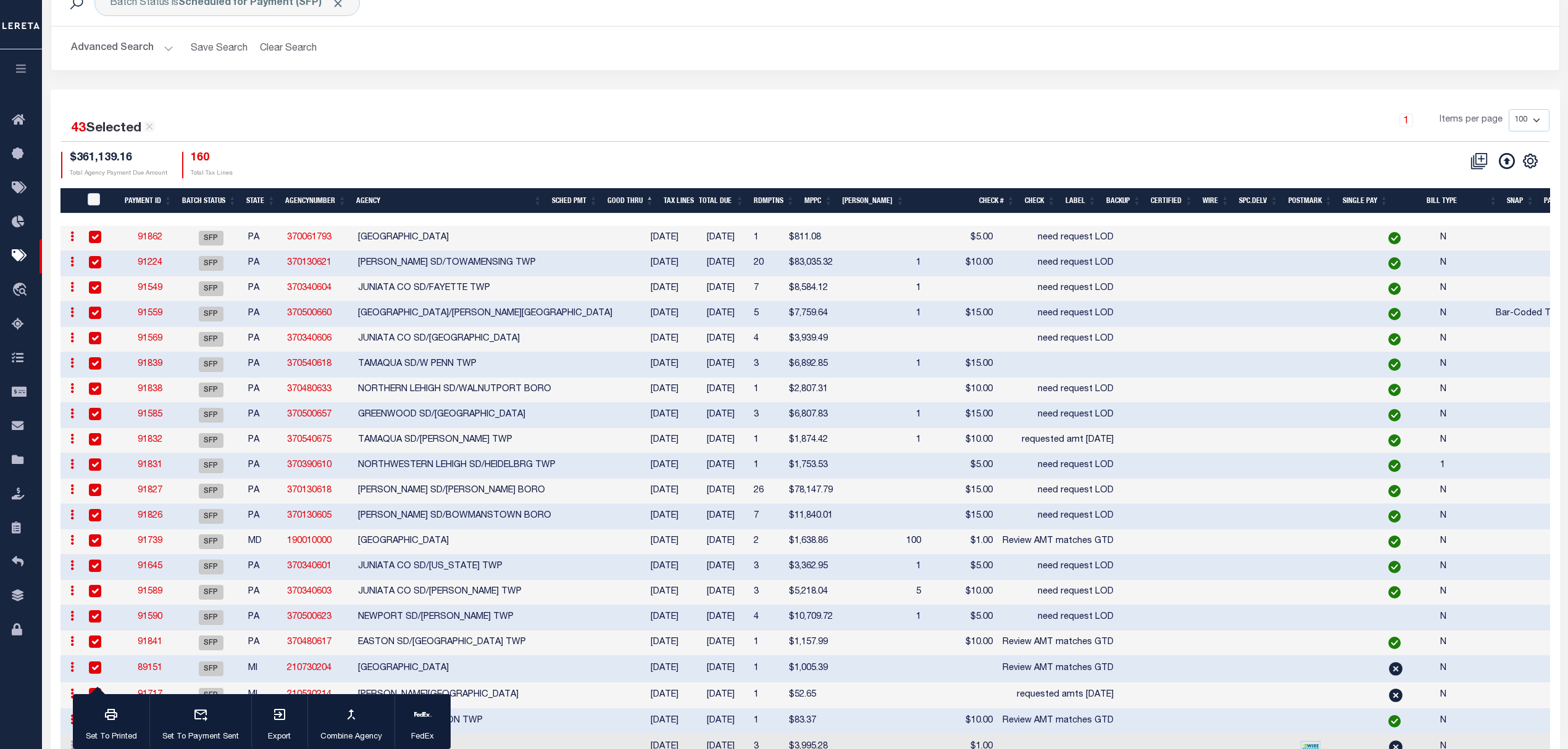
click at [997, 371] on td at bounding box center [1058, 364] width 121 height 25
checkbox input "false"
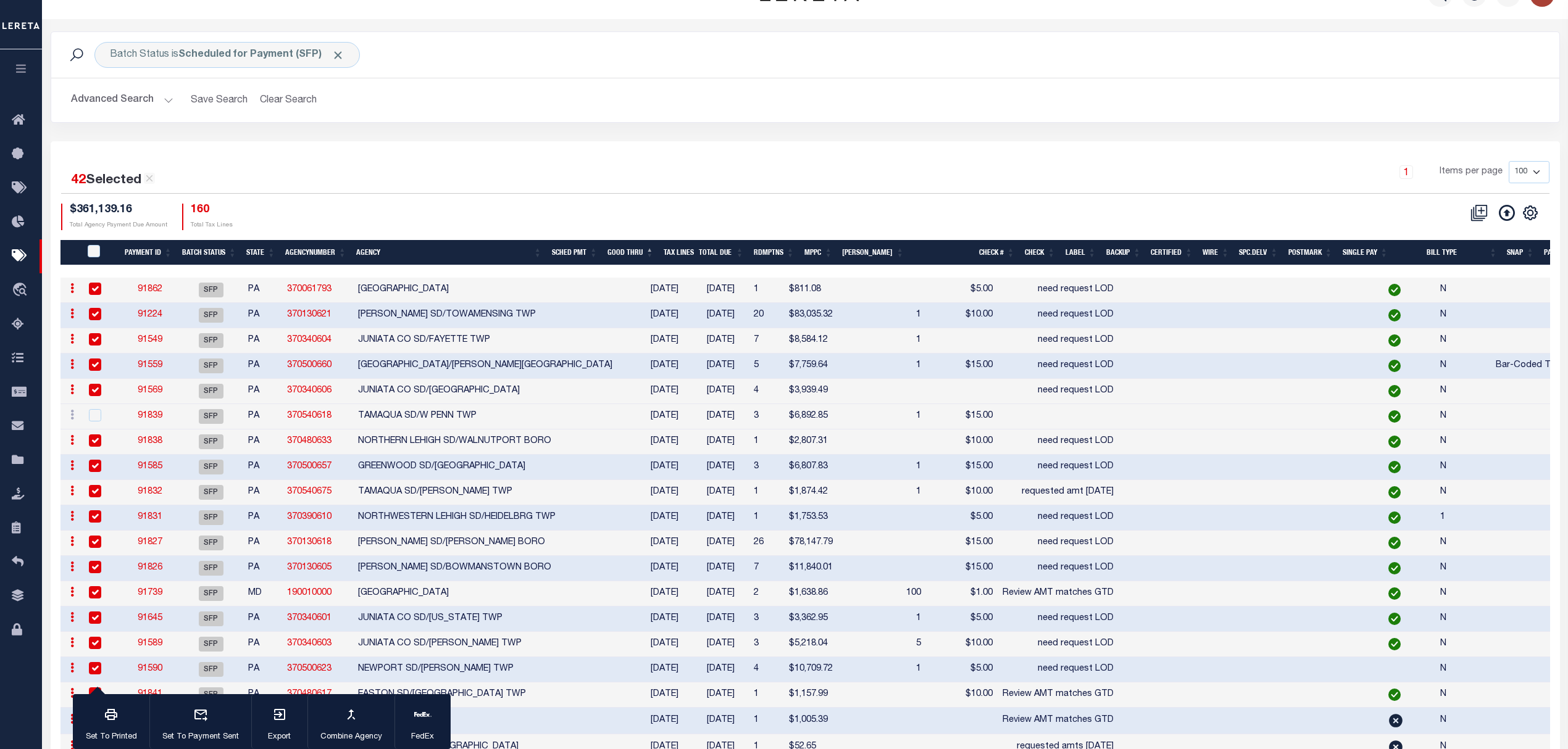
scroll to position [0, 0]
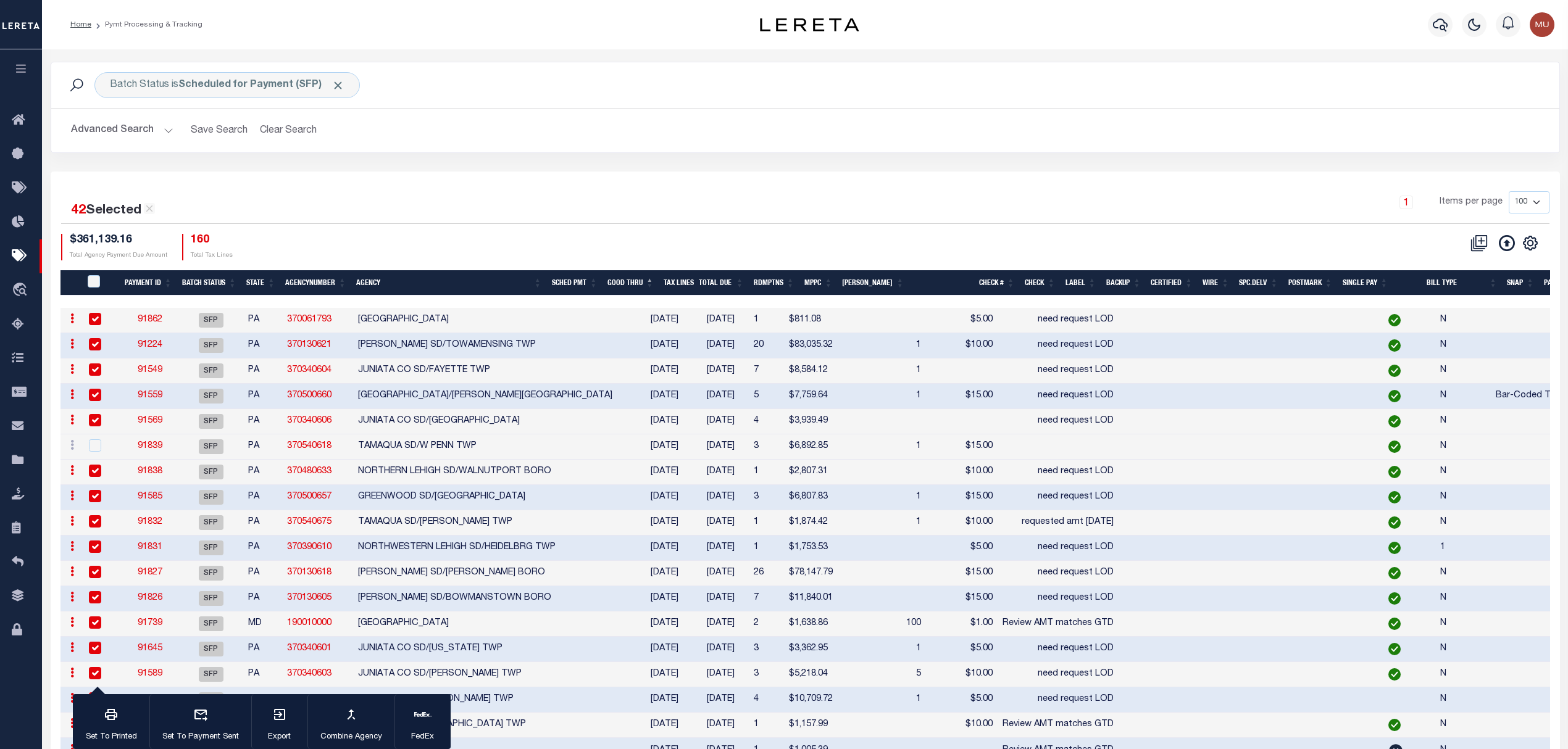
click at [132, 128] on button "Advanced Search" at bounding box center [122, 130] width 102 height 24
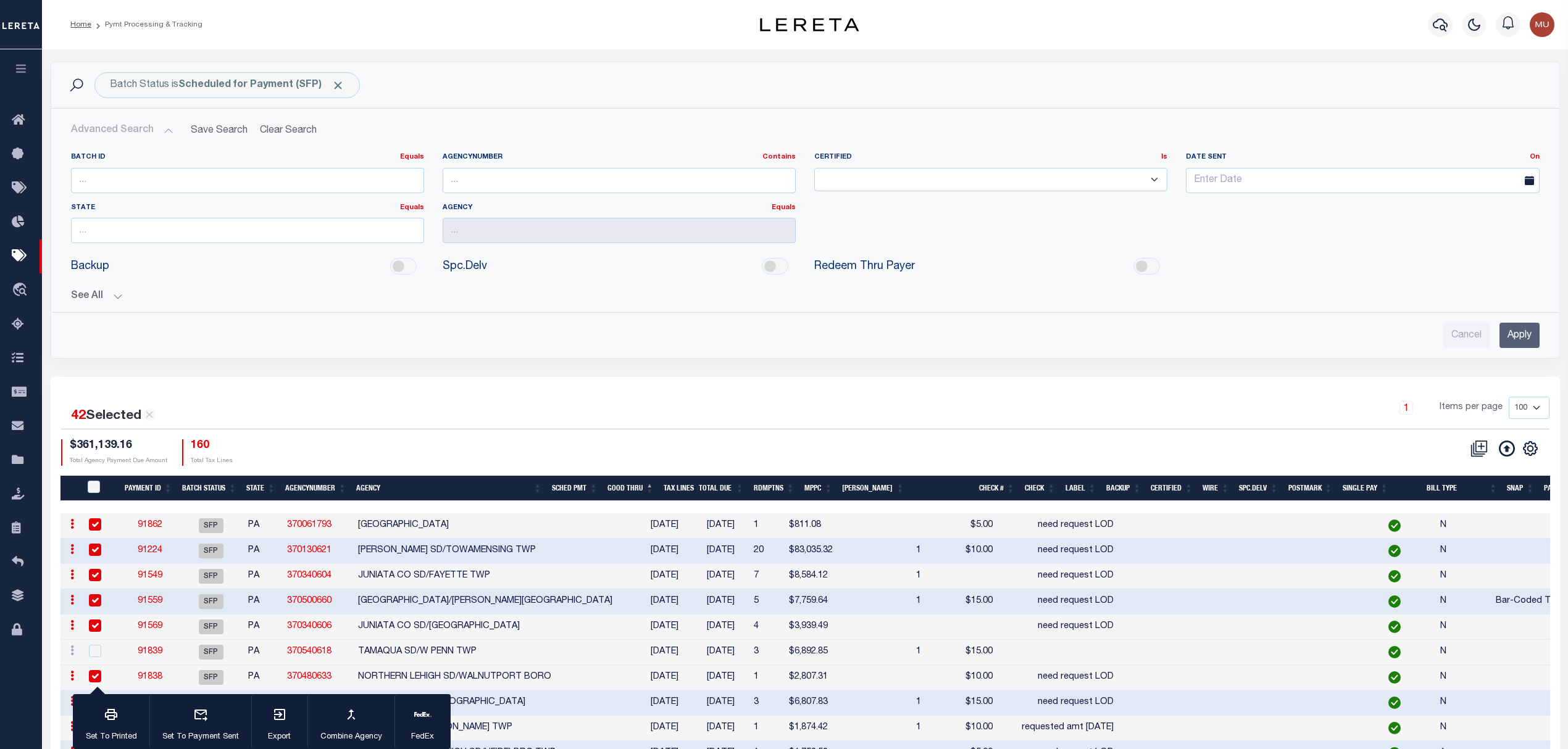
click at [136, 301] on button "See All" at bounding box center [805, 296] width 1468 height 12
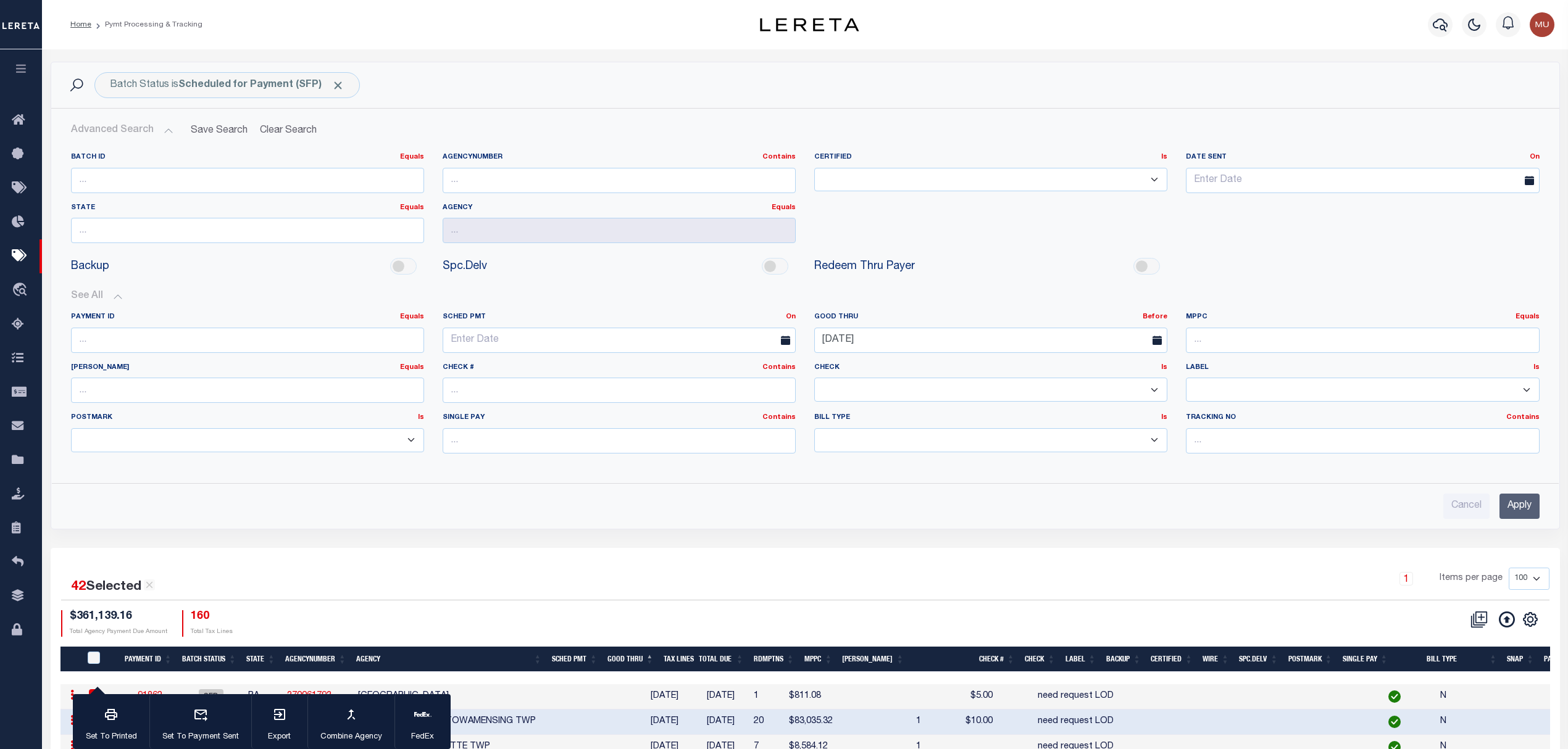
click at [242, 206] on label "State Equals Equals" at bounding box center [248, 208] width 353 height 10
click at [235, 225] on input "text" at bounding box center [248, 230] width 353 height 25
click at [212, 254] on div "PA" at bounding box center [247, 255] width 352 height 20
type input "PA"
click at [1514, 514] on input "Apply" at bounding box center [1519, 505] width 40 height 25
